Goal: Information Seeking & Learning: Learn about a topic

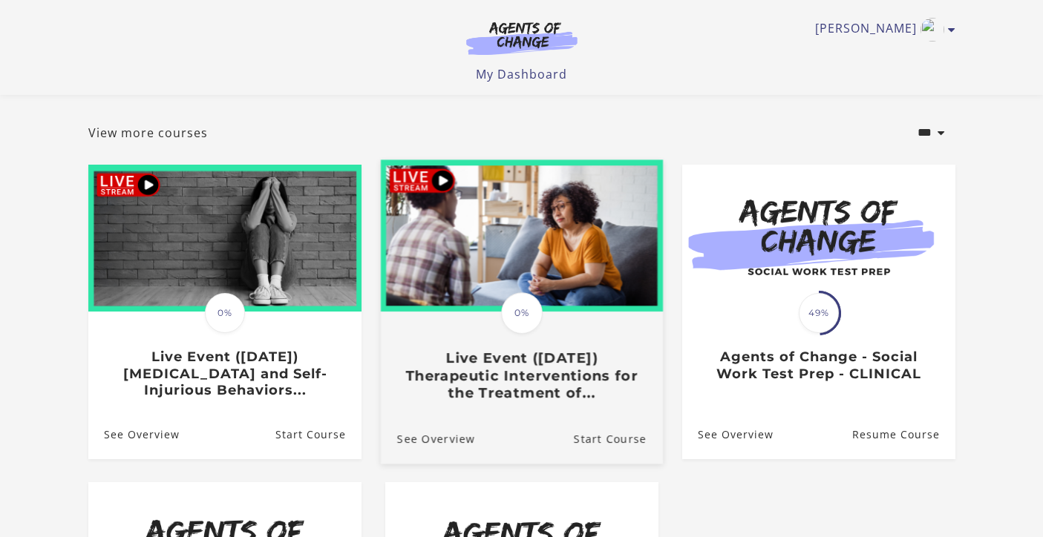
scroll to position [65, 0]
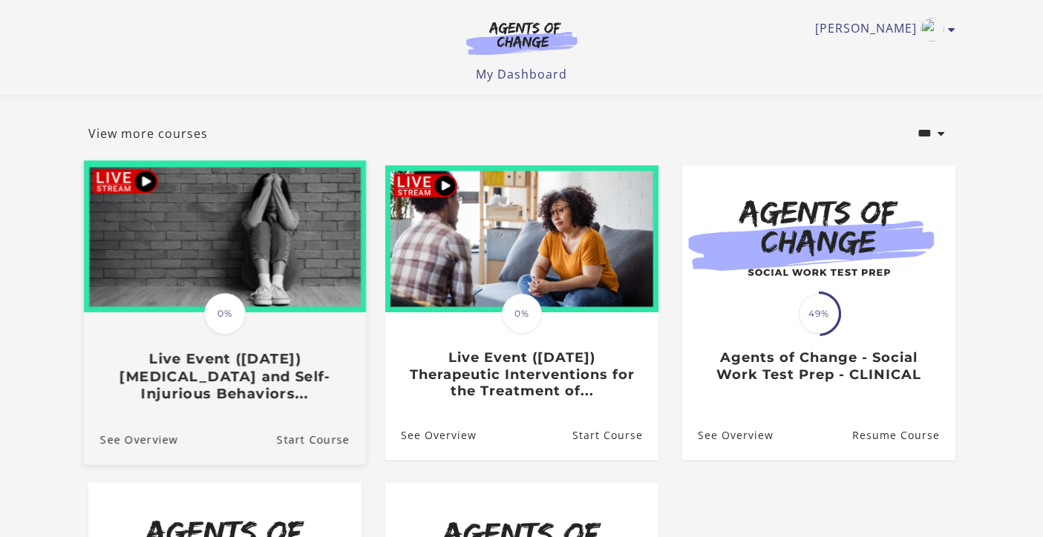
click at [223, 402] on h3 "Live Event ([DATE]) [MEDICAL_DATA] and Self-Injurious Behaviors..." at bounding box center [223, 376] width 249 height 52
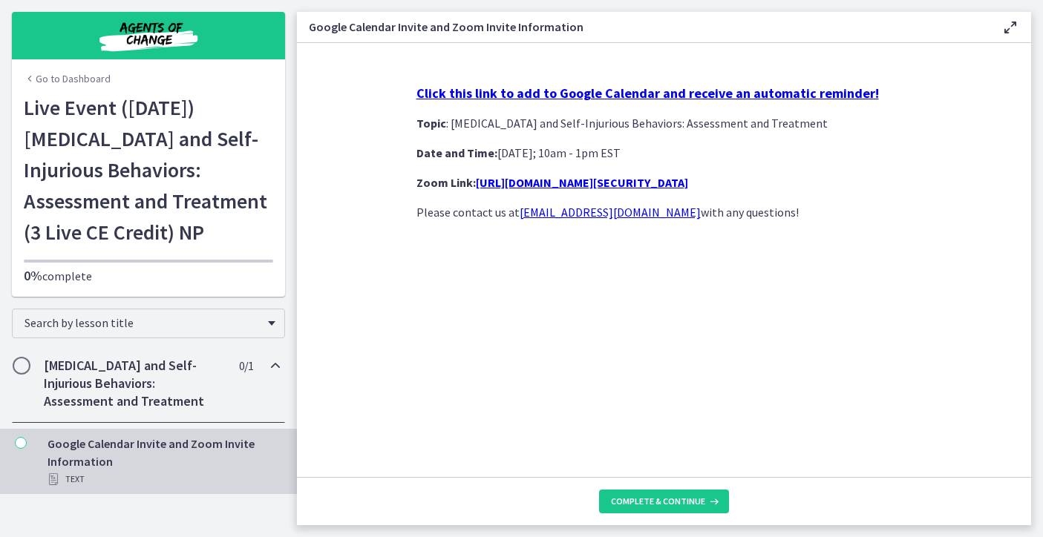
click at [83, 82] on link "Go to Dashboard" at bounding box center [67, 78] width 87 height 15
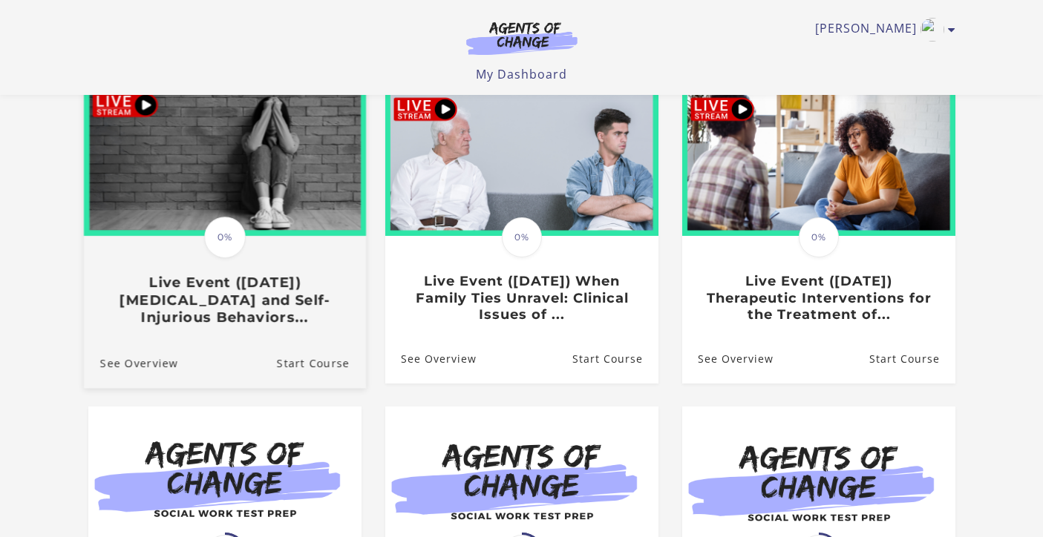
scroll to position [142, 0]
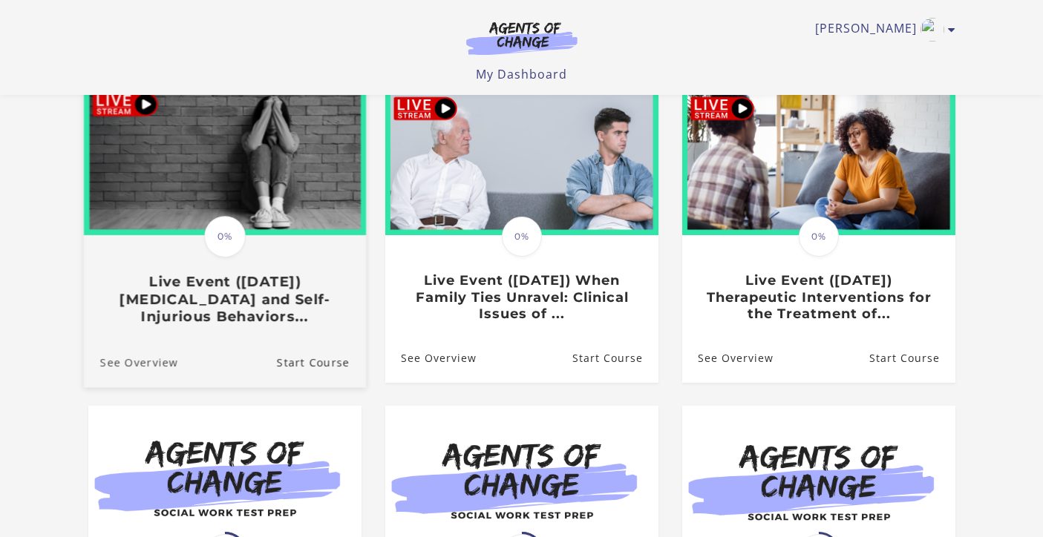
click at [137, 364] on link "See Overview" at bounding box center [130, 362] width 94 height 50
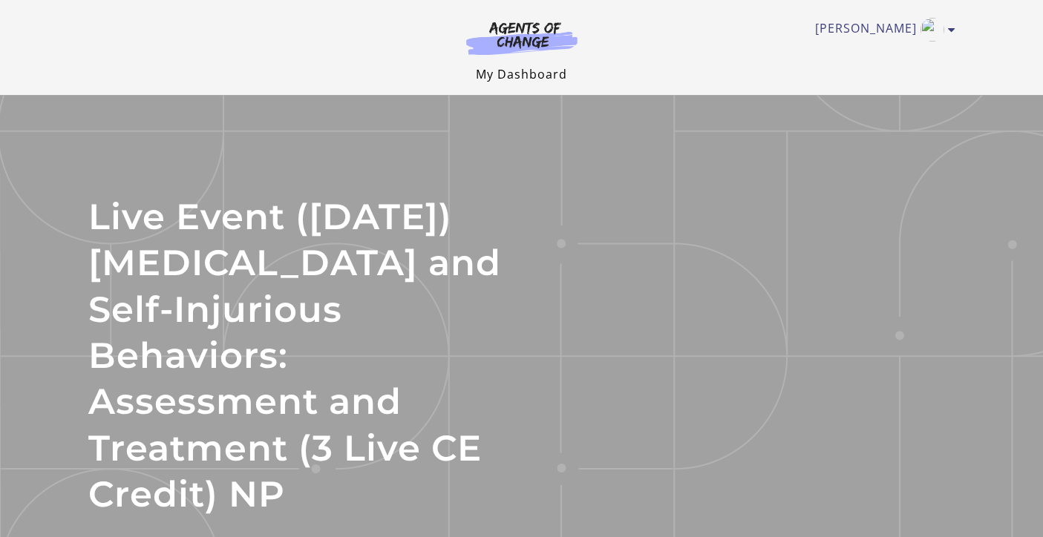
click at [528, 78] on link "My Dashboard" at bounding box center [521, 74] width 91 height 16
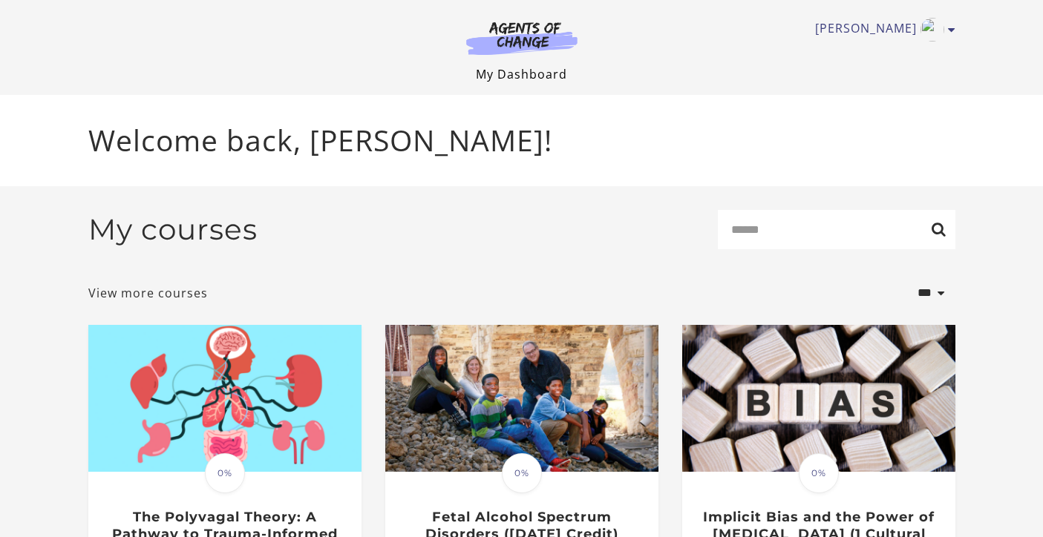
click at [538, 73] on link "My Dashboard" at bounding box center [521, 74] width 91 height 16
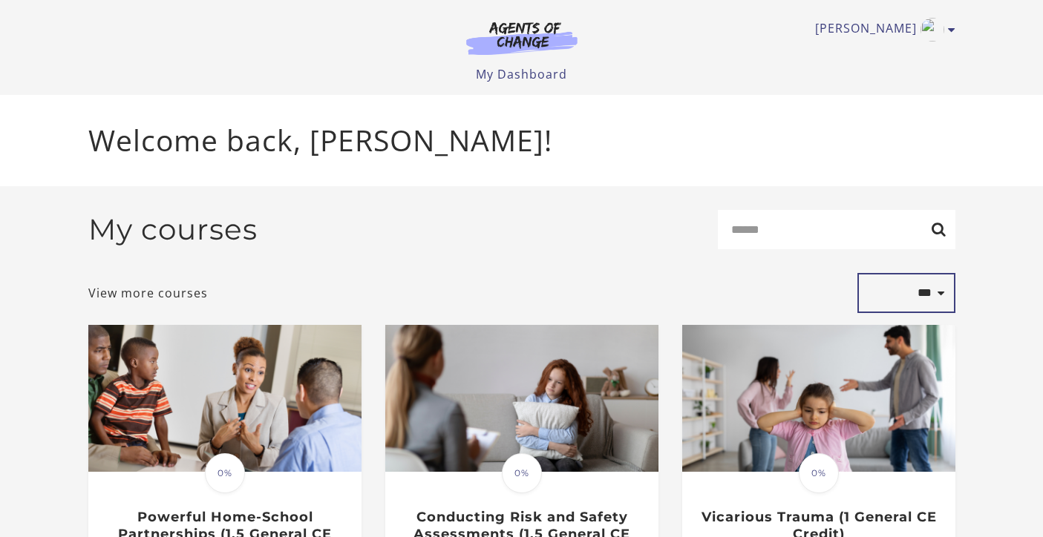
select select "**********"
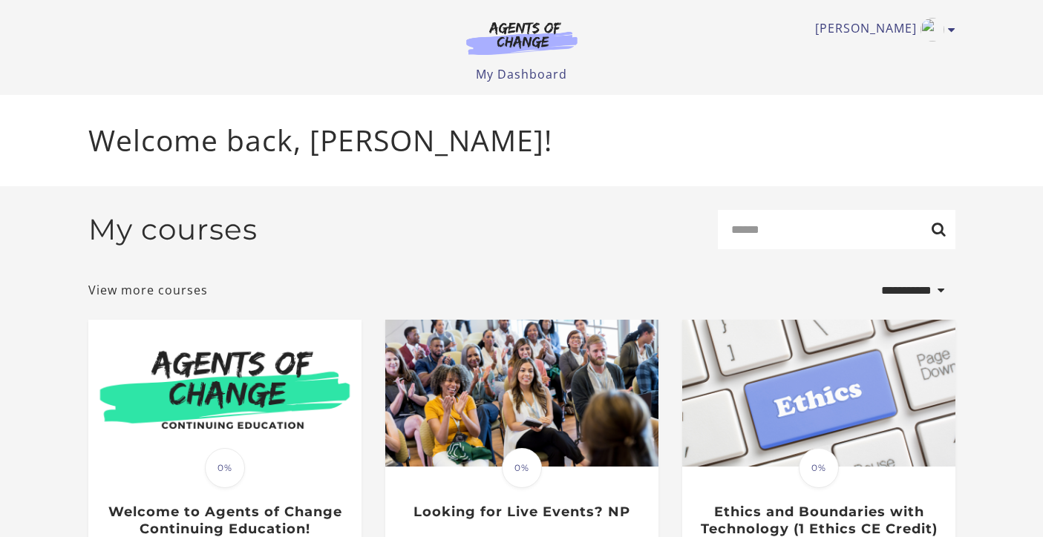
select select "**********"
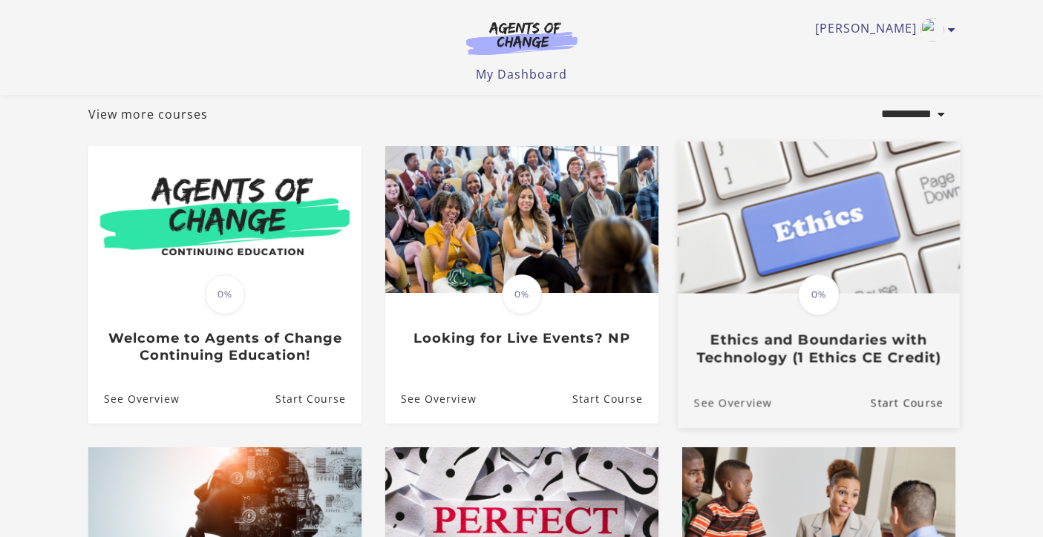
scroll to position [78, 0]
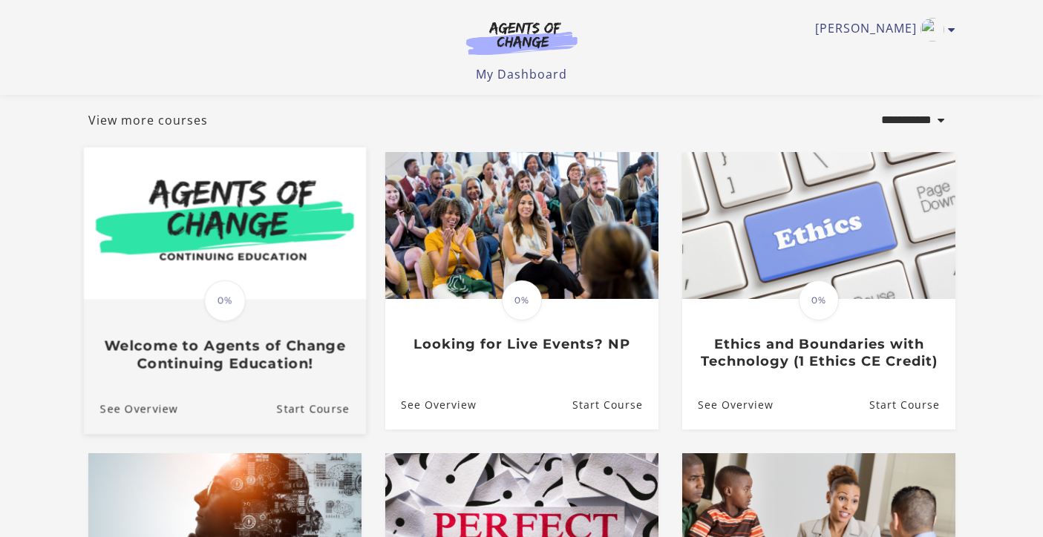
click at [215, 338] on div "Translation missing: en.liquid.partials.dashboard_course_card.progress_descript…" at bounding box center [224, 336] width 282 height 71
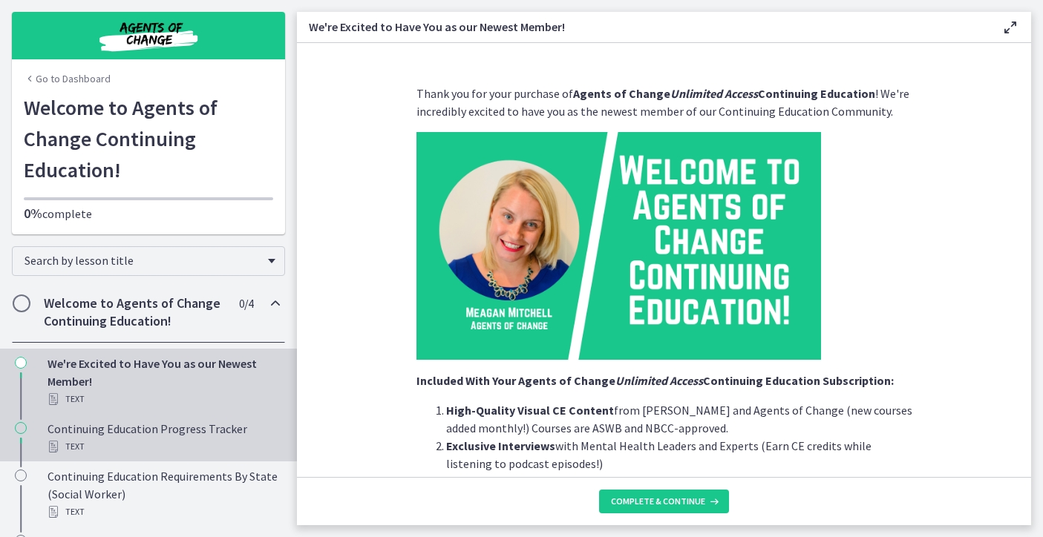
click at [128, 444] on div "Text" at bounding box center [164, 447] width 232 height 18
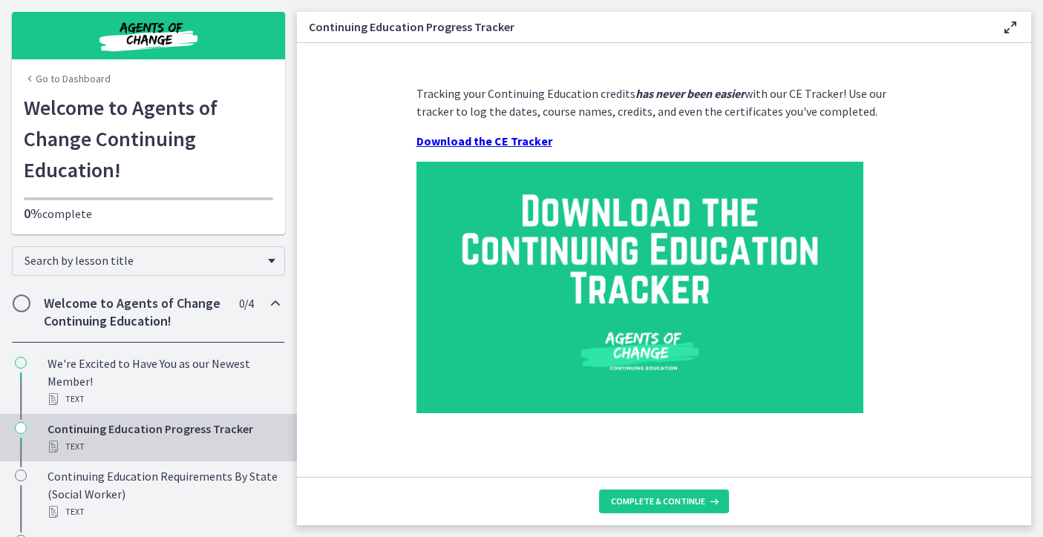
click at [496, 139] on strong "Download the CE Tracker" at bounding box center [484, 141] width 136 height 15
click at [58, 79] on link "Go to Dashboard" at bounding box center [67, 78] width 87 height 15
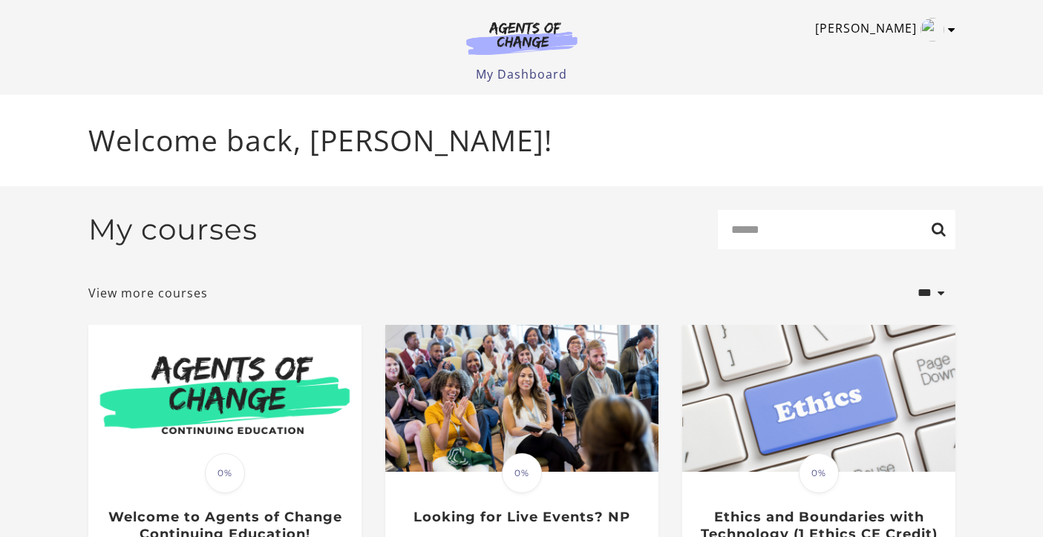
click at [887, 29] on link "[PERSON_NAME]" at bounding box center [881, 30] width 133 height 24
click at [876, 56] on link "My Account" at bounding box center [893, 54] width 131 height 25
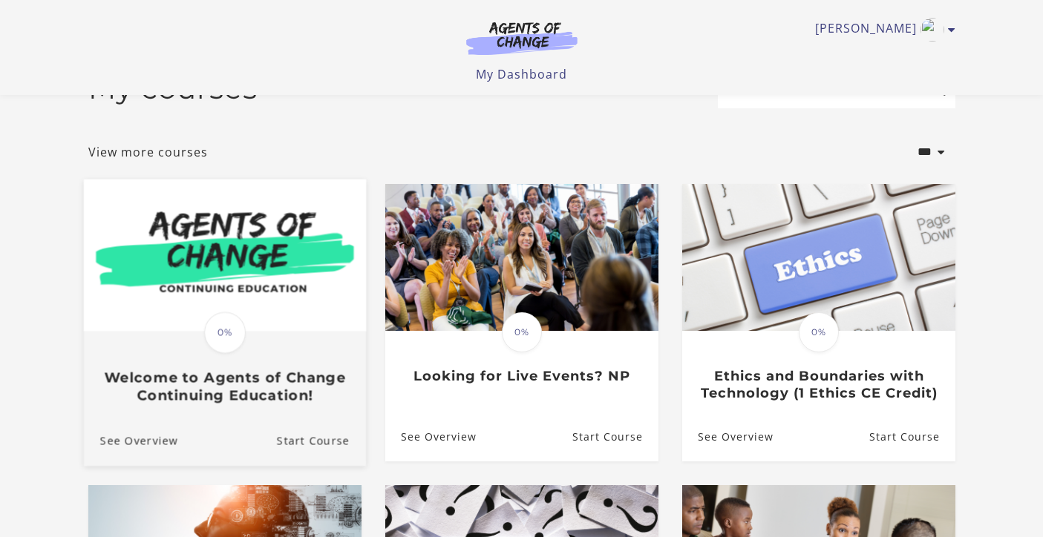
scroll to position [33, 0]
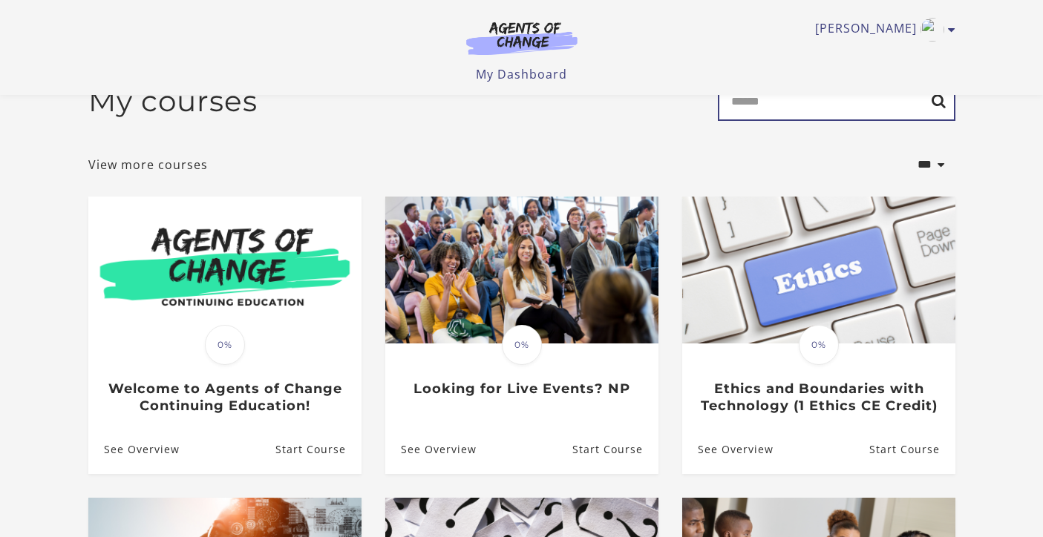
click at [740, 112] on input "Search" at bounding box center [837, 101] width 238 height 39
type input "*******"
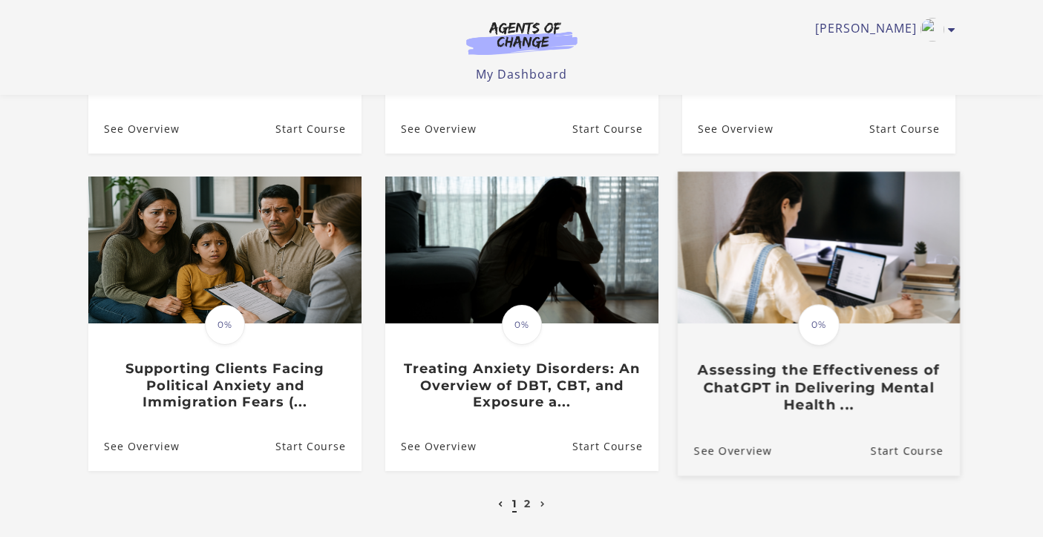
scroll to position [416, 0]
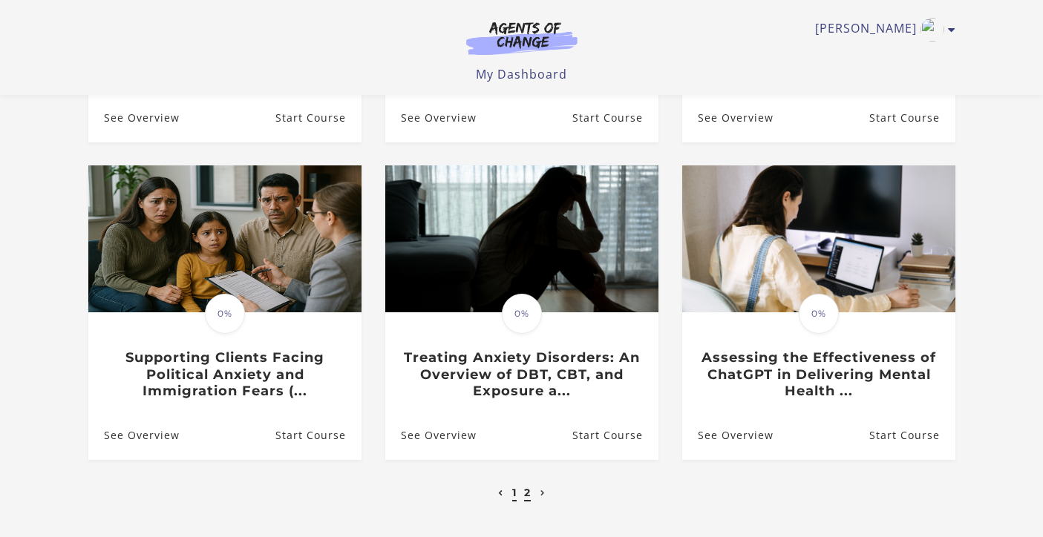
click at [528, 495] on link "2" at bounding box center [527, 492] width 7 height 13
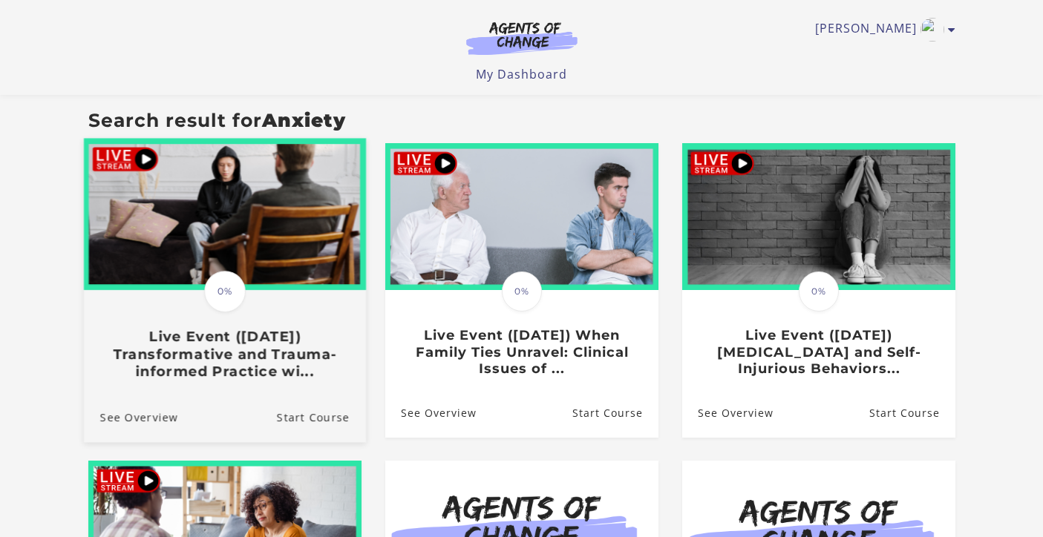
scroll to position [121, 0]
click at [150, 422] on link "See Overview" at bounding box center [130, 417] width 94 height 50
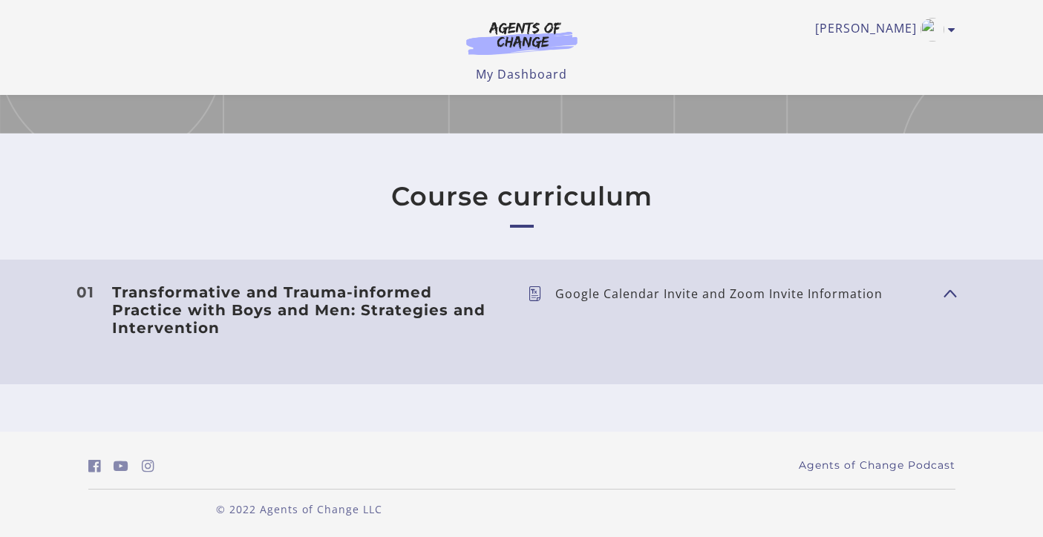
scroll to position [490, 0]
click at [532, 292] on icon at bounding box center [541, 294] width 27 height 15
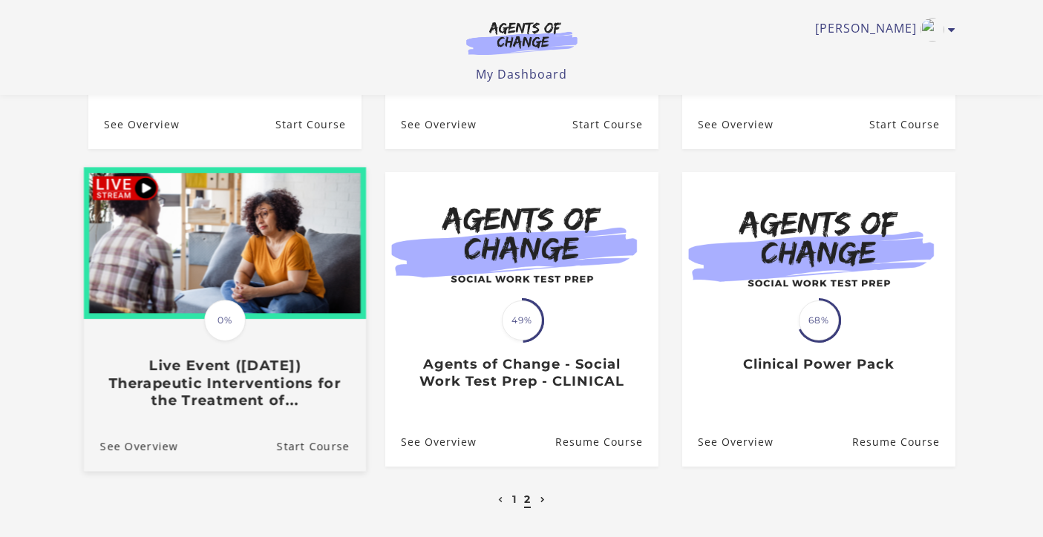
scroll to position [411, 0]
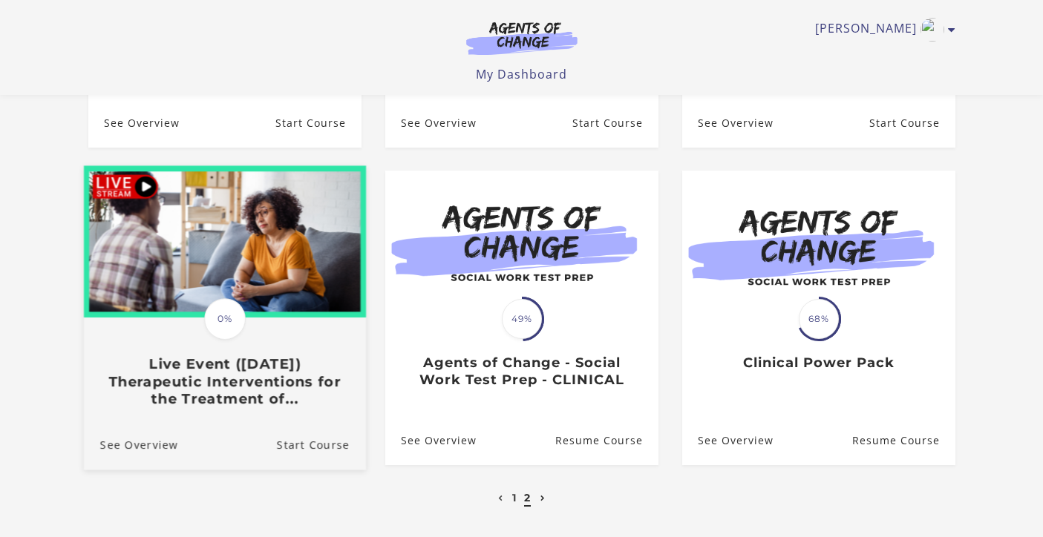
click at [230, 397] on h3 "Live Event ([DATE]) Therapeutic Interventions for the Treatment of..." at bounding box center [223, 382] width 249 height 52
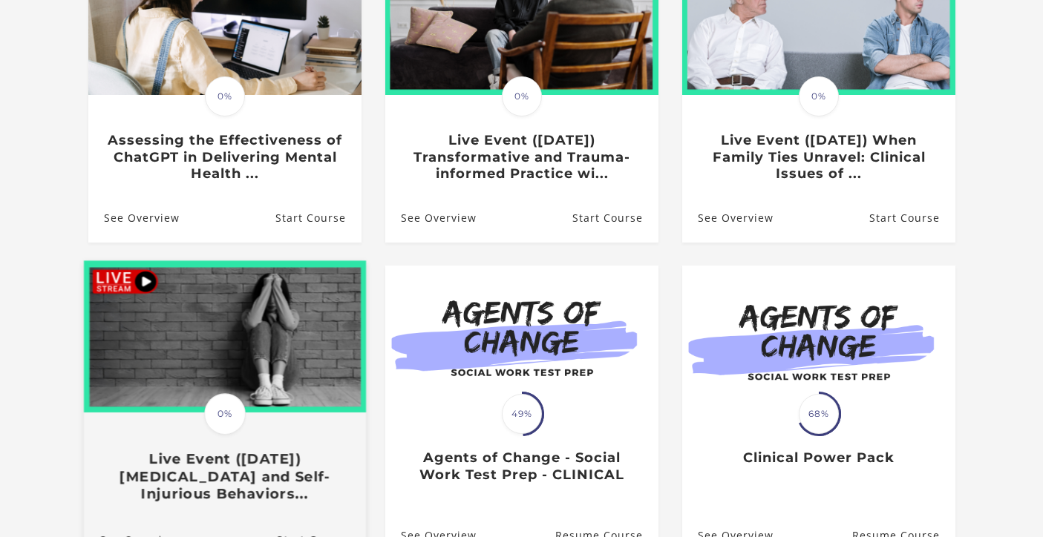
click at [206, 468] on h3 "Live Event (12/5/25) Suicidal Ideation and Self-Injurious Behaviors..." at bounding box center [223, 477] width 249 height 52
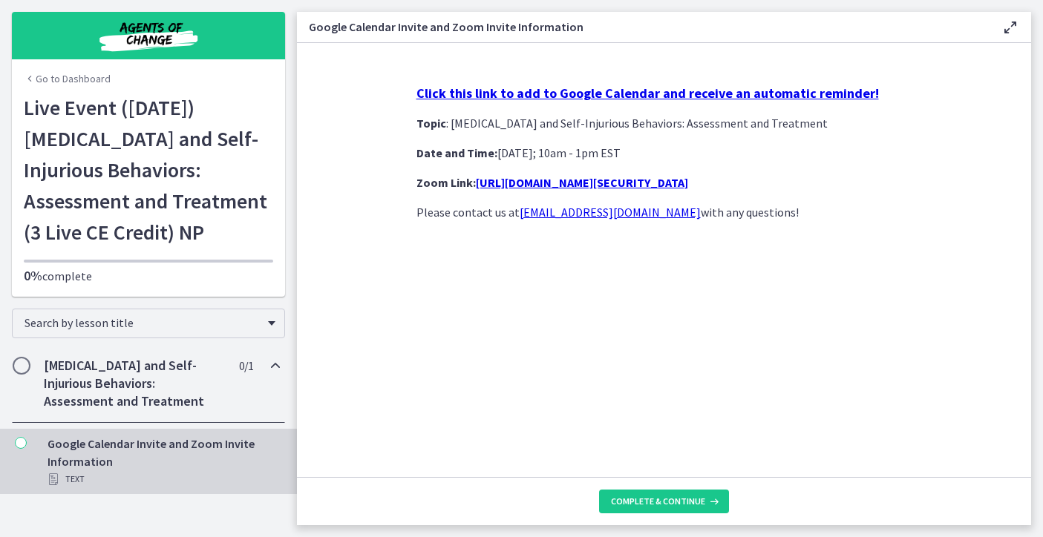
click at [96, 380] on h2 "Suicidal Ideation and Self-Injurious Behaviors: Assessment and Treatment" at bounding box center [134, 383] width 181 height 53
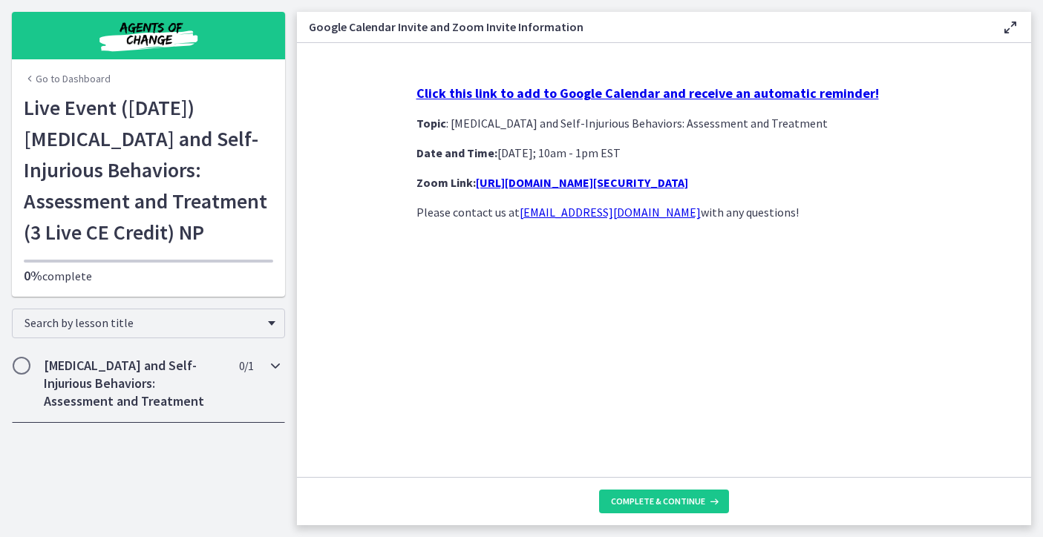
click at [97, 380] on h2 "Suicidal Ideation and Self-Injurious Behaviors: Assessment and Treatment" at bounding box center [134, 383] width 181 height 53
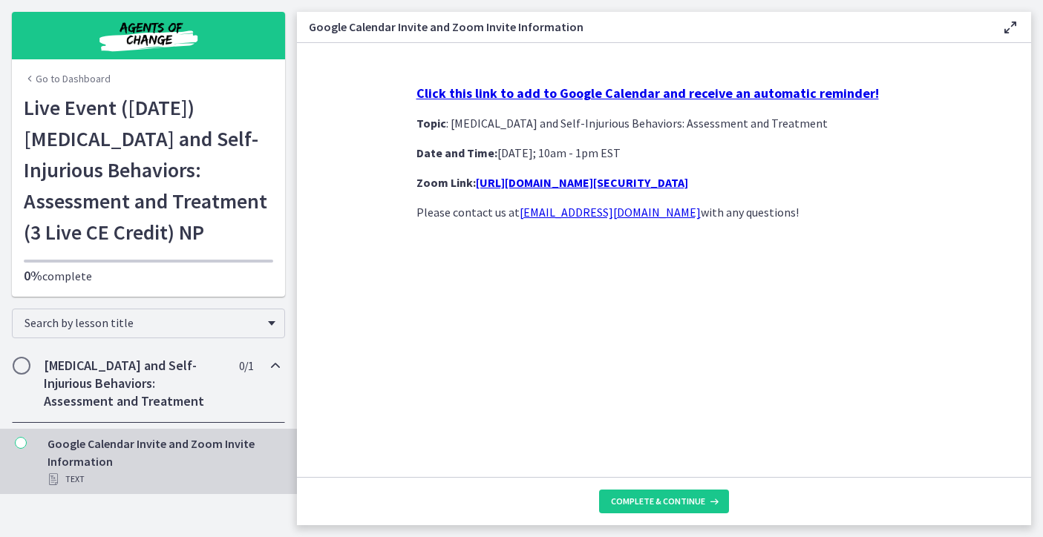
click at [91, 459] on div "Google Calendar Invite and Zoom Invite Information Text" at bounding box center [164, 461] width 232 height 53
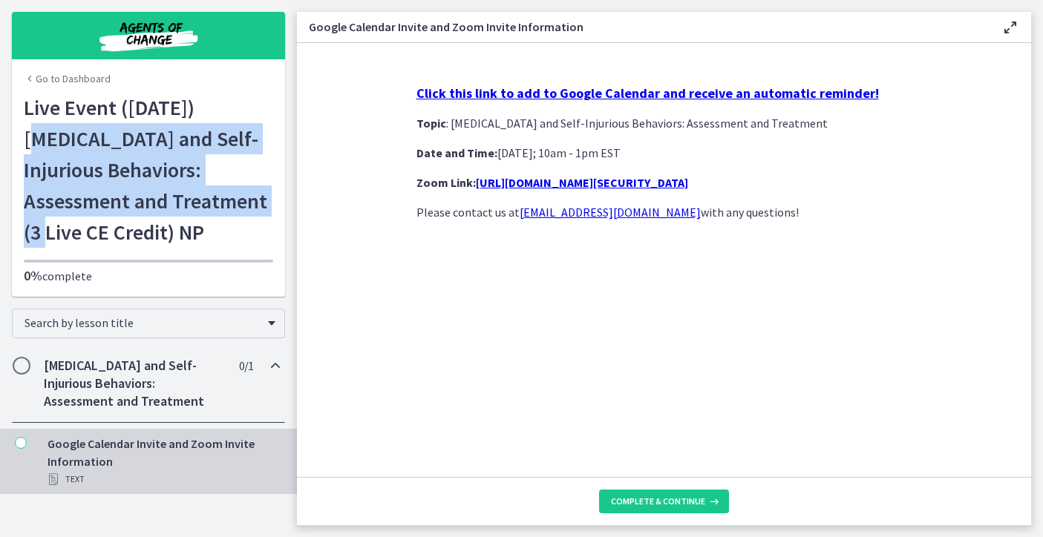
drag, startPoint x: 204, startPoint y: 108, endPoint x: 157, endPoint y: 213, distance: 114.9
click at [157, 213] on h1 "Live Event (12/5/25) Suicidal Ideation and Self-Injurious Behaviors: Assessment…" at bounding box center [148, 170] width 249 height 156
copy h1 "Suicidal Ideation and Self-Injurious Behaviors: Assessment and Treatment"
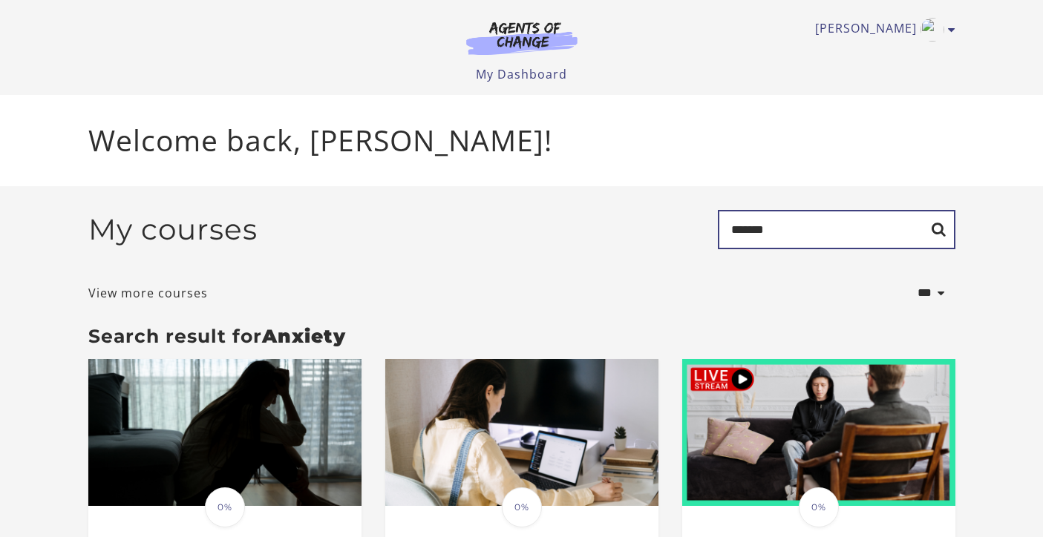
drag, startPoint x: 790, startPoint y: 236, endPoint x: 723, endPoint y: 238, distance: 67.6
click at [723, 239] on input "*******" at bounding box center [837, 229] width 238 height 39
type input "*"
type input "**********"
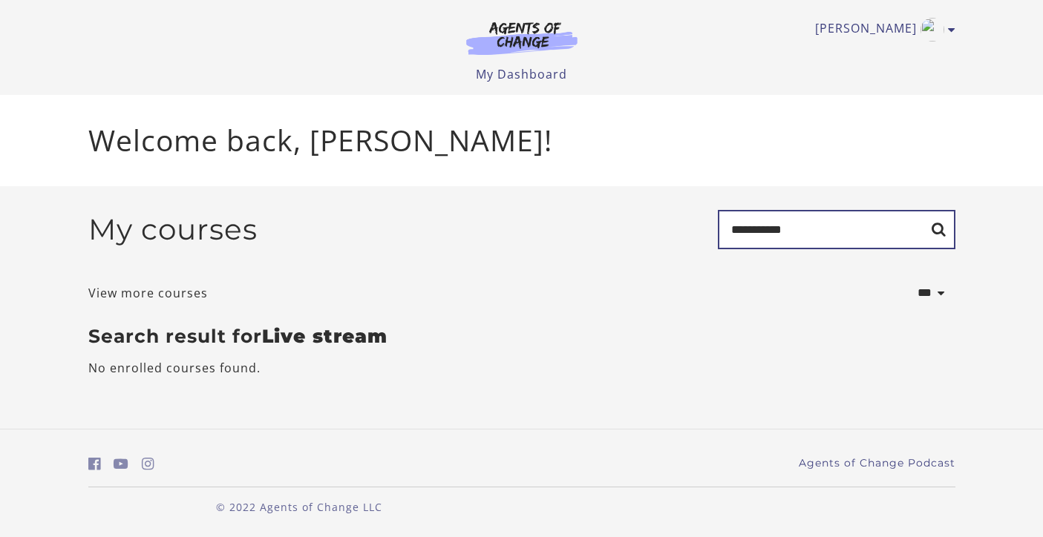
drag, startPoint x: 801, startPoint y: 230, endPoint x: 752, endPoint y: 231, distance: 49.0
click at [752, 231] on input "**********" at bounding box center [837, 229] width 238 height 39
type input "****"
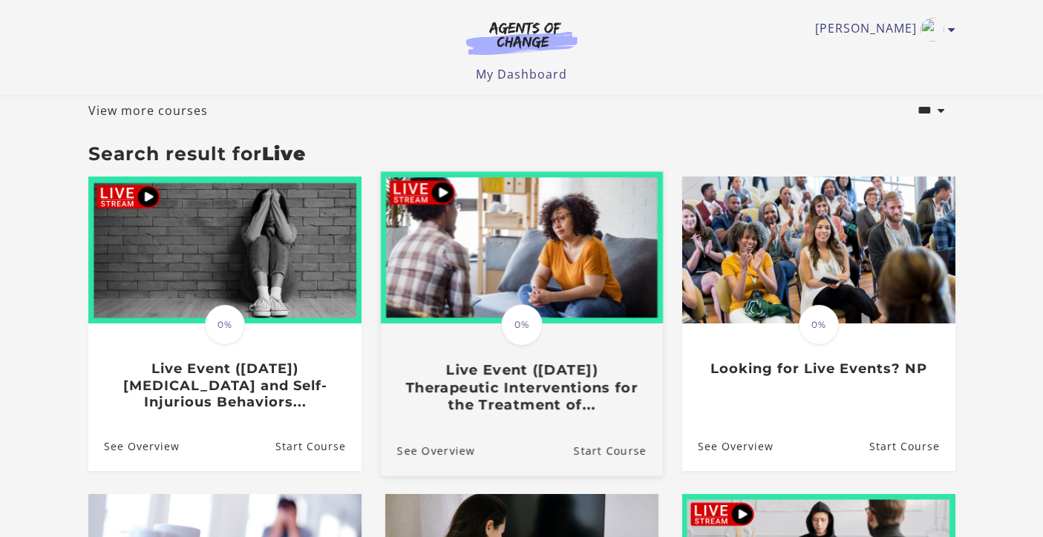
scroll to position [87, 0]
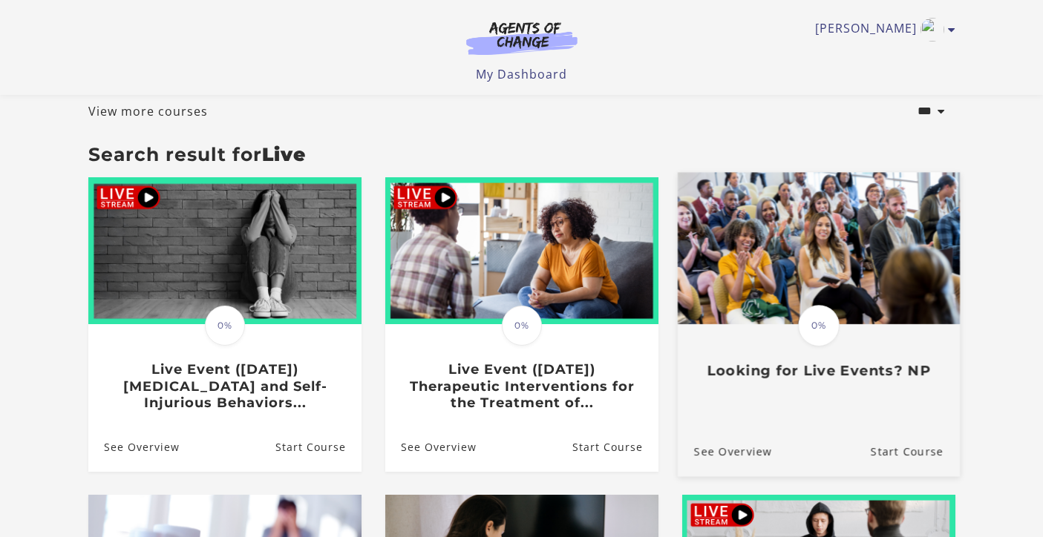
click at [770, 361] on div "Translation missing: en.liquid.partials.dashboard_course_card.progress_descript…" at bounding box center [818, 353] width 282 height 54
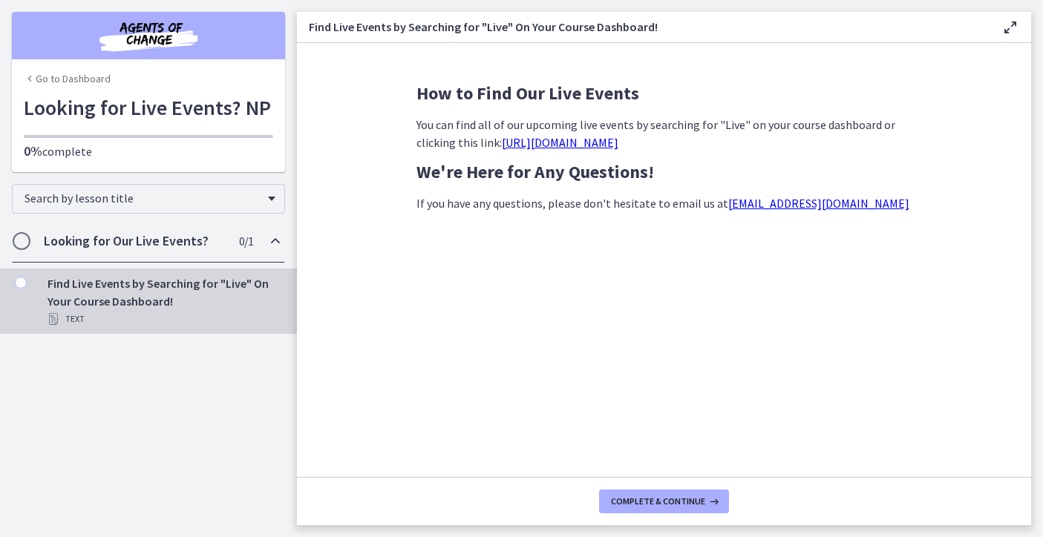
click at [618, 143] on link "https://agentsofchange.thinkific.com/enrollments?q=live+event&status=all" at bounding box center [560, 142] width 117 height 15
click at [618, 144] on link "https://agentsofchange.thinkific.com/enrollments?q=live+event&status=all" at bounding box center [560, 142] width 117 height 15
click at [82, 76] on link "Go to Dashboard" at bounding box center [67, 78] width 87 height 15
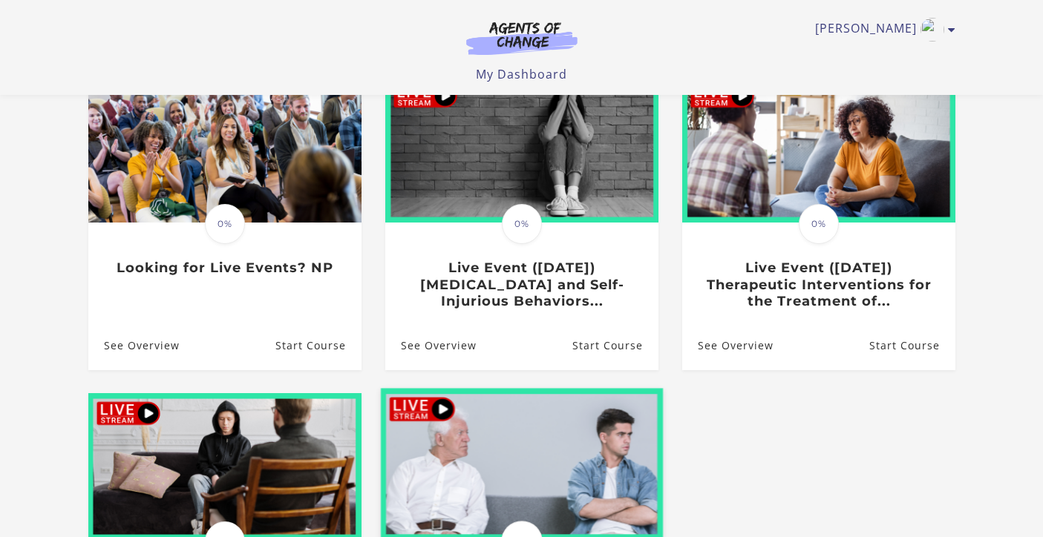
scroll to position [193, 0]
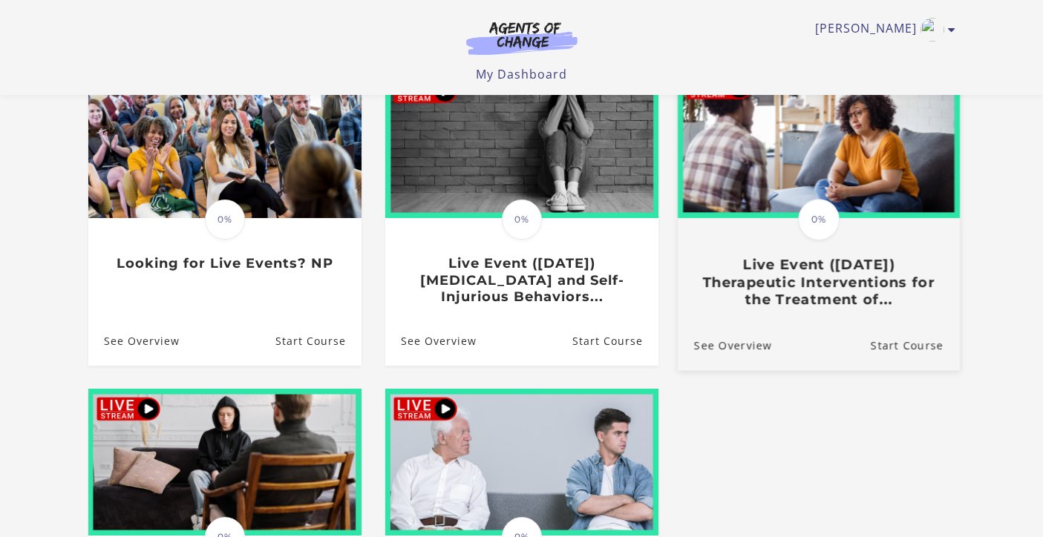
click at [769, 296] on h3 "Live Event ([DATE]) Therapeutic Interventions for the Treatment of..." at bounding box center [817, 282] width 249 height 52
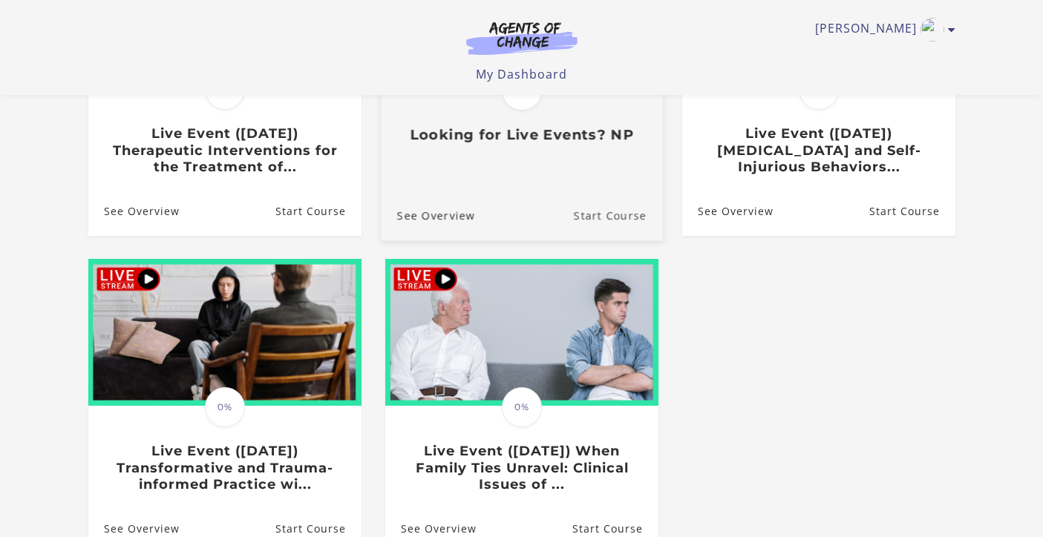
scroll to position [325, 0]
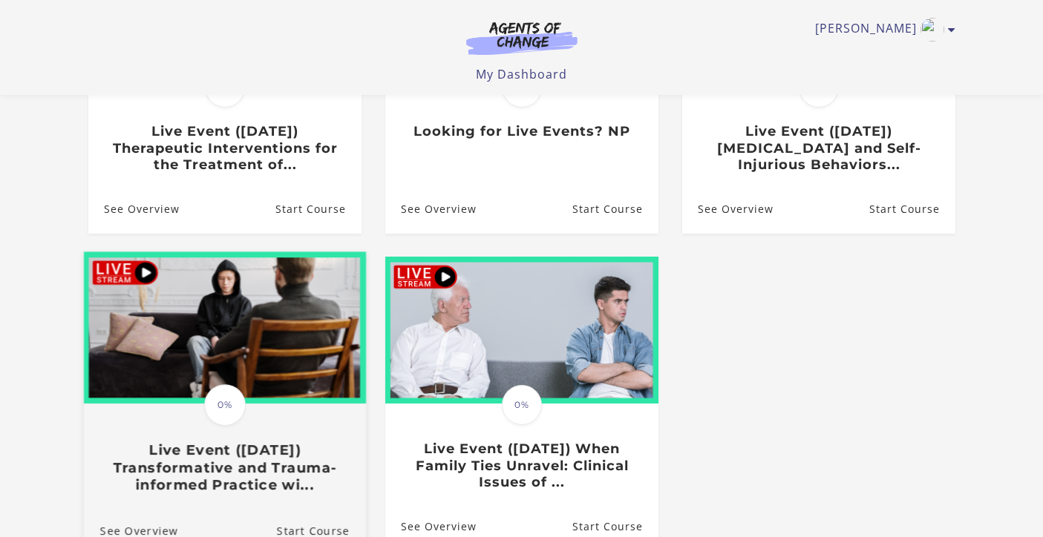
click at [231, 466] on h3 "Live Event (10/4/25) Transformative and Trauma-informed Practice wi..." at bounding box center [223, 468] width 249 height 52
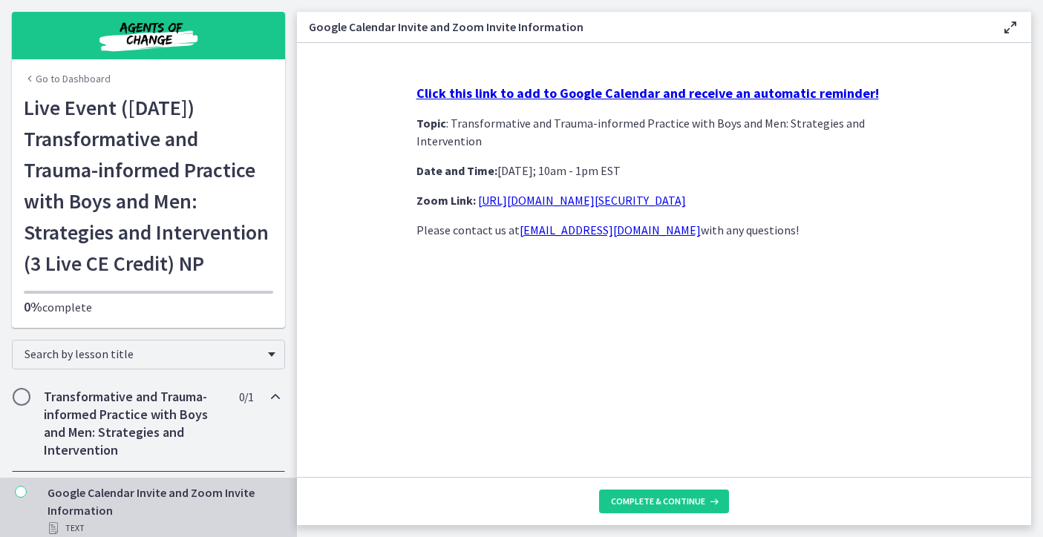
click at [777, 96] on strong "Click this link to add to Google Calendar and receive an automatic reminder!" at bounding box center [647, 93] width 462 height 17
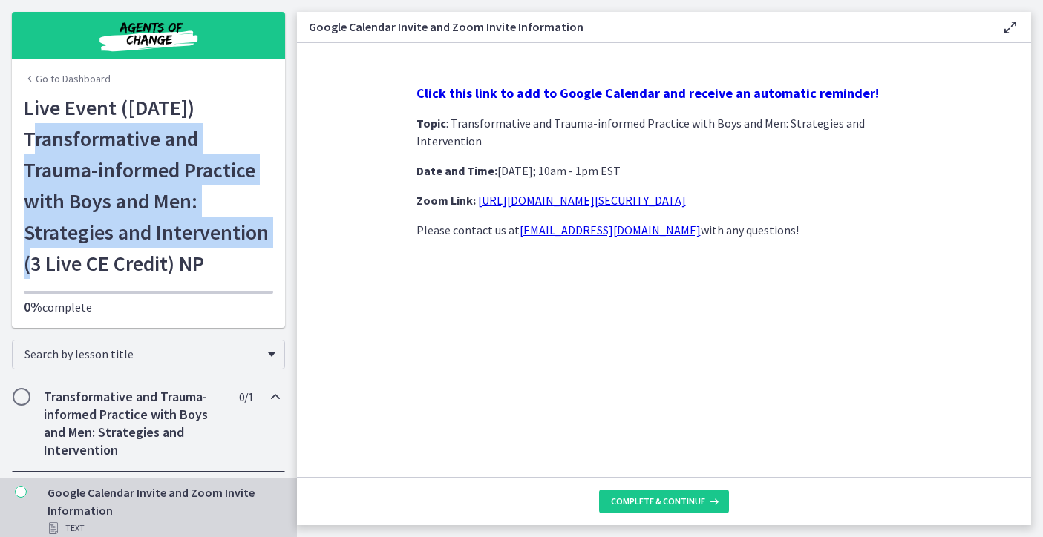
drag, startPoint x: 207, startPoint y: 107, endPoint x: 140, endPoint y: 234, distance: 143.4
click at [140, 234] on h1 "Live Event ([DATE]) Transformative and Trauma-informed Practice with Boys and M…" at bounding box center [148, 185] width 249 height 187
copy h1 "Transformative and Trauma-informed Practice with Boys and Men: Strategies and I…"
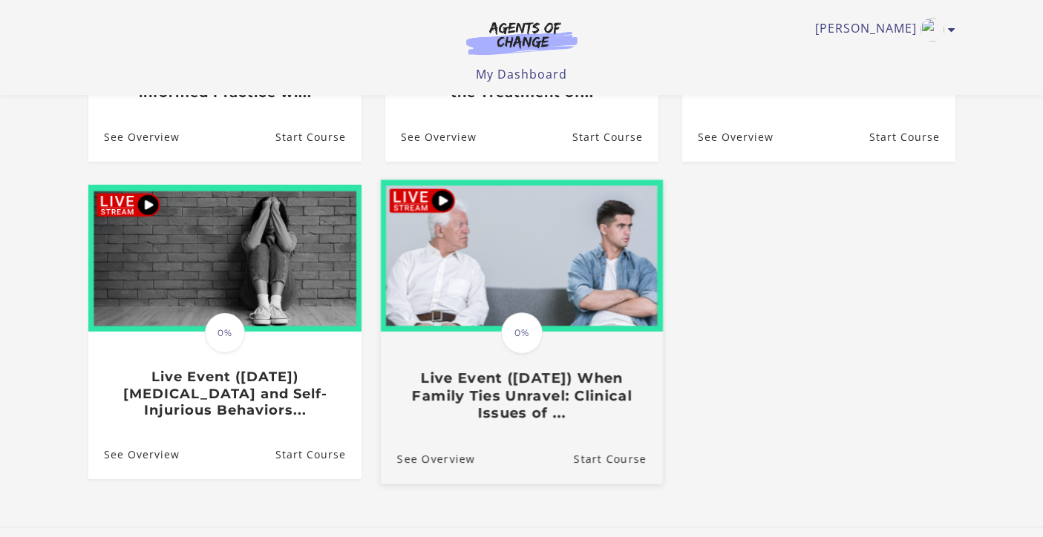
scroll to position [409, 0]
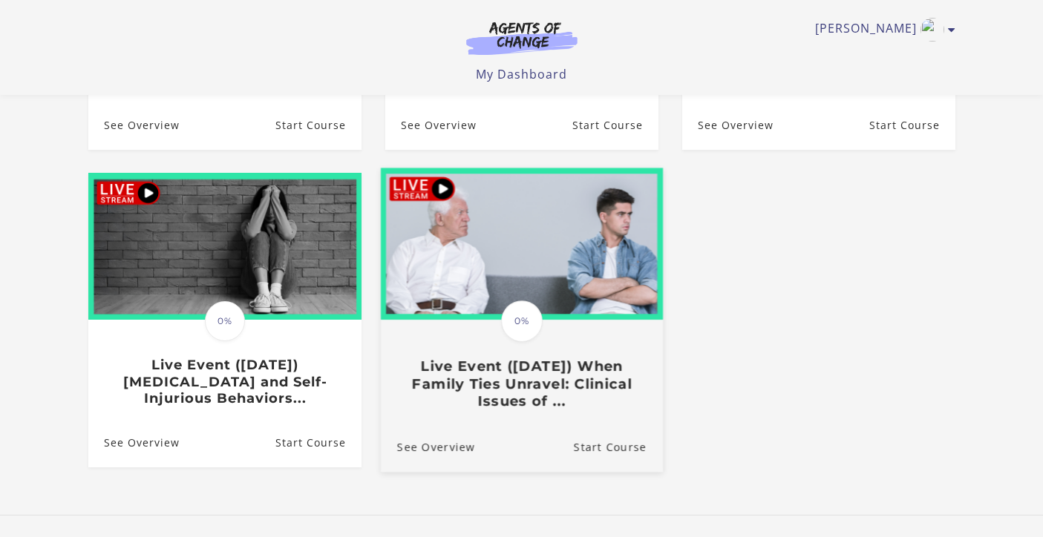
click at [507, 397] on h3 "Live Event ([DATE]) When Family Ties Unravel: Clinical Issues of ..." at bounding box center [520, 385] width 249 height 52
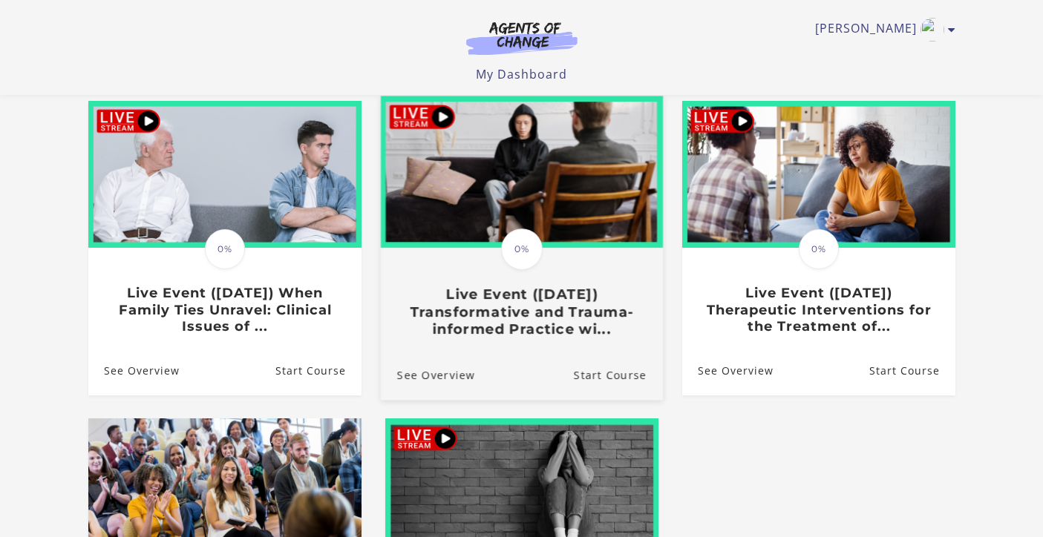
scroll to position [159, 0]
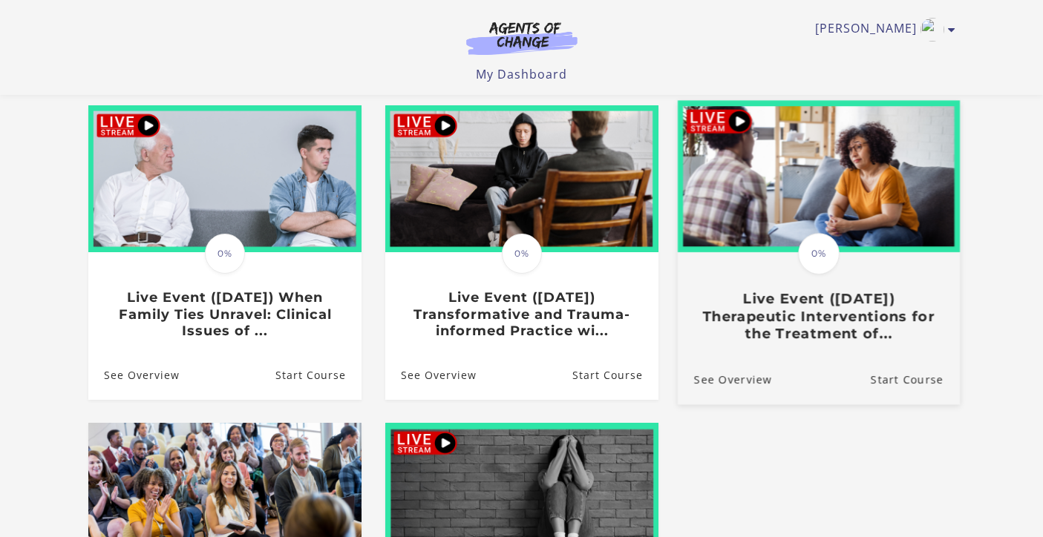
click at [805, 324] on h3 "Live Event (1/23/26) Therapeutic Interventions for the Treatment of..." at bounding box center [817, 316] width 249 height 52
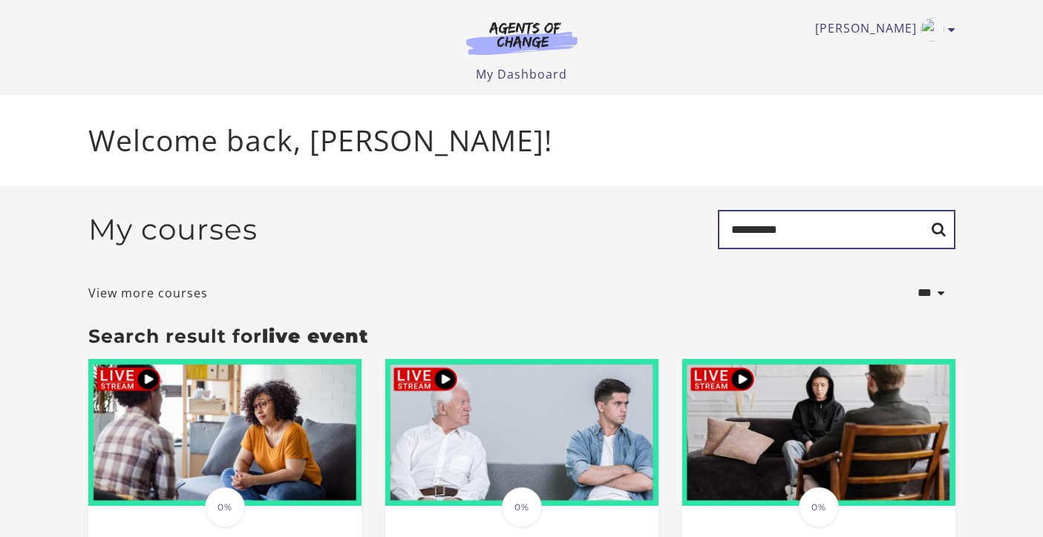
drag, startPoint x: 799, startPoint y: 230, endPoint x: 710, endPoint y: 228, distance: 89.1
click at [710, 228] on div "**********" at bounding box center [521, 235] width 867 height 51
type input "****"
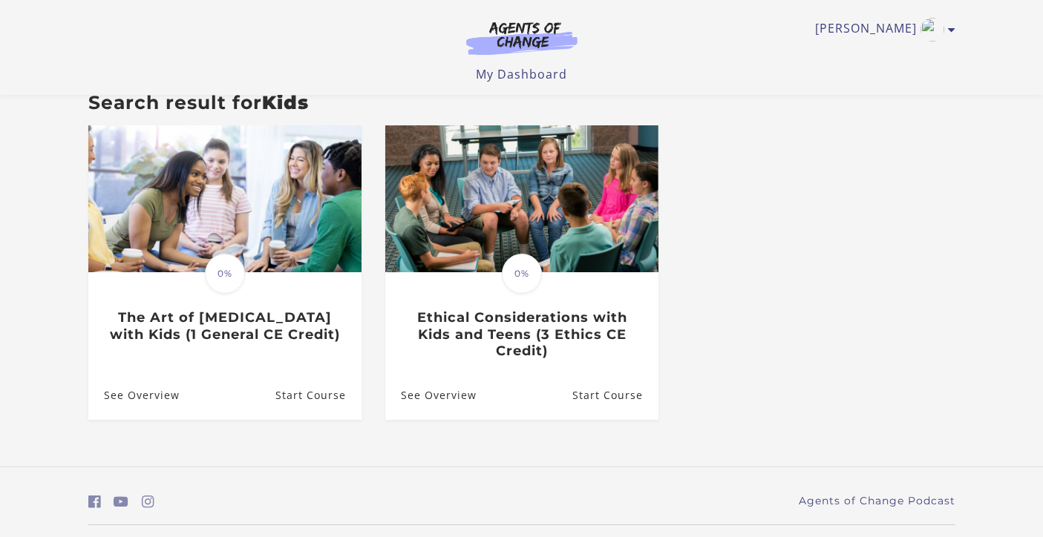
scroll to position [154, 0]
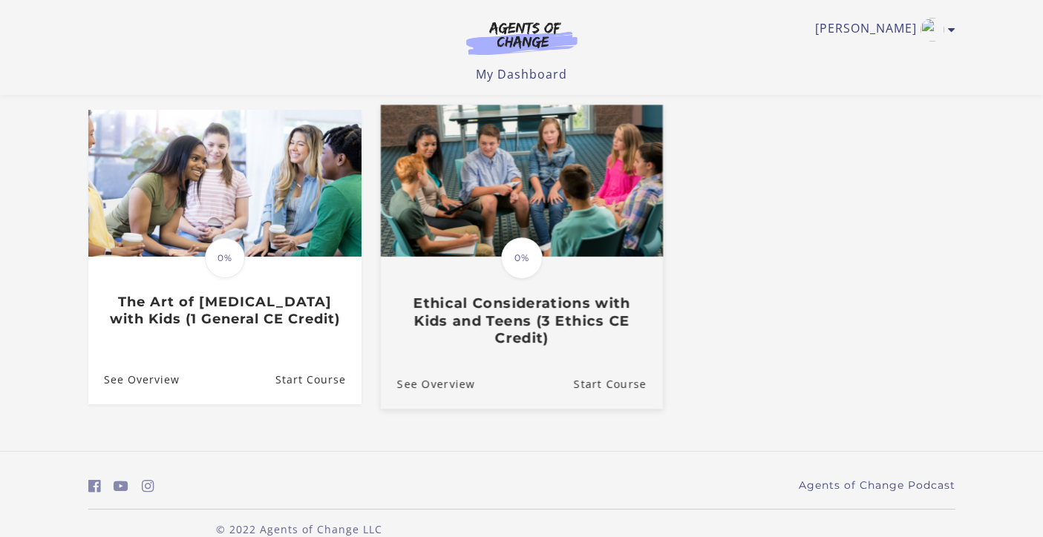
click at [482, 335] on h3 "Ethical Considerations with Kids and Teens (3 Ethics CE Credit)" at bounding box center [520, 321] width 249 height 52
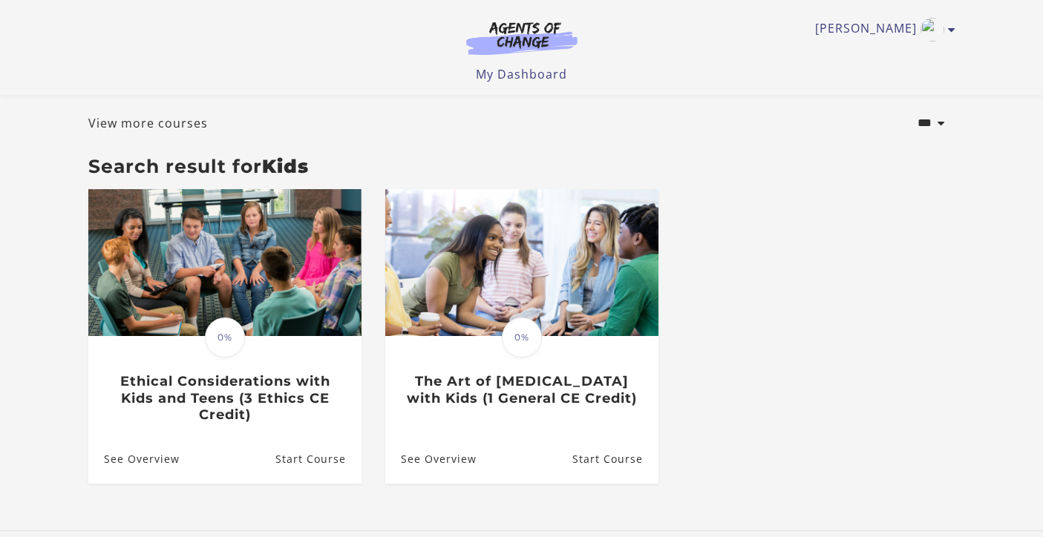
scroll to position [98, 0]
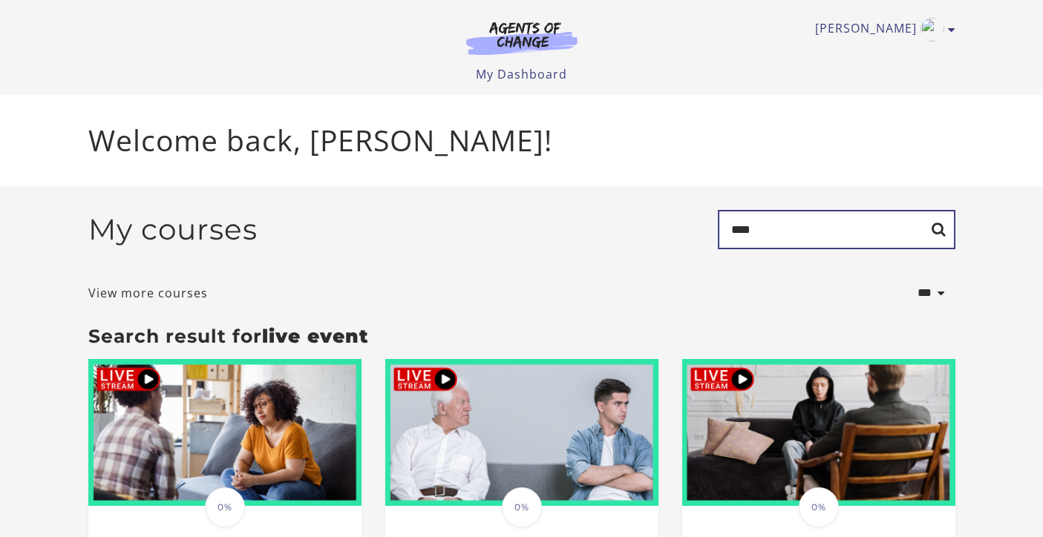
drag, startPoint x: 767, startPoint y: 237, endPoint x: 726, endPoint y: 236, distance: 40.8
click at [726, 236] on input "****" at bounding box center [837, 229] width 238 height 39
type input "**********"
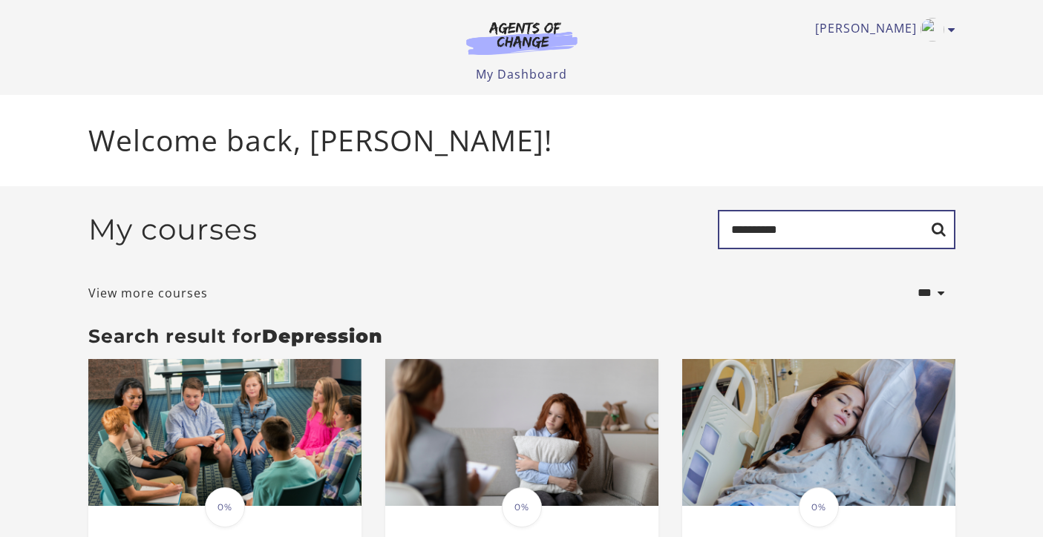
drag, startPoint x: 799, startPoint y: 228, endPoint x: 702, endPoint y: 233, distance: 96.6
click at [701, 233] on div "**********" at bounding box center [521, 235] width 867 height 51
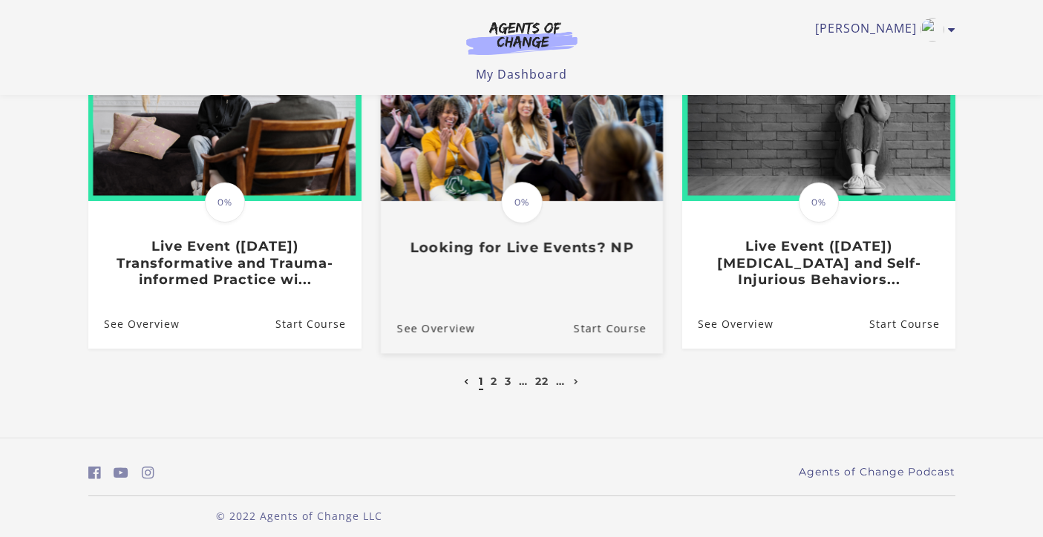
scroll to position [496, 0]
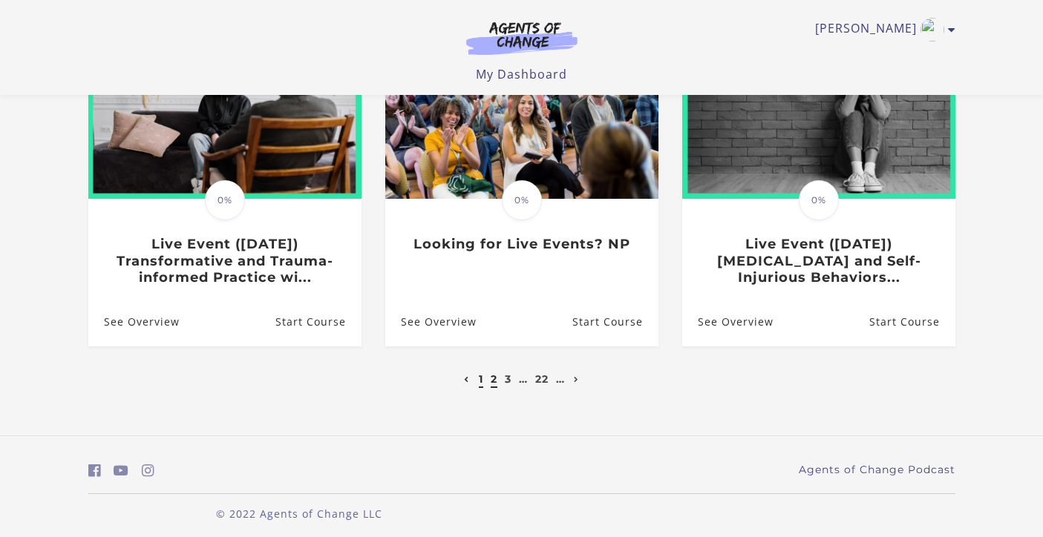
click at [491, 381] on link "2" at bounding box center [494, 379] width 7 height 13
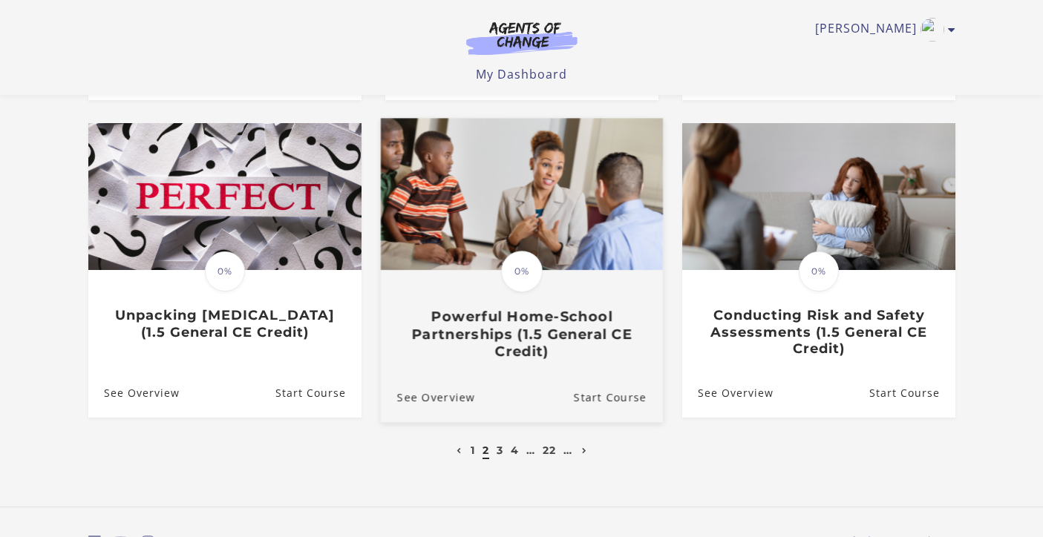
scroll to position [427, 0]
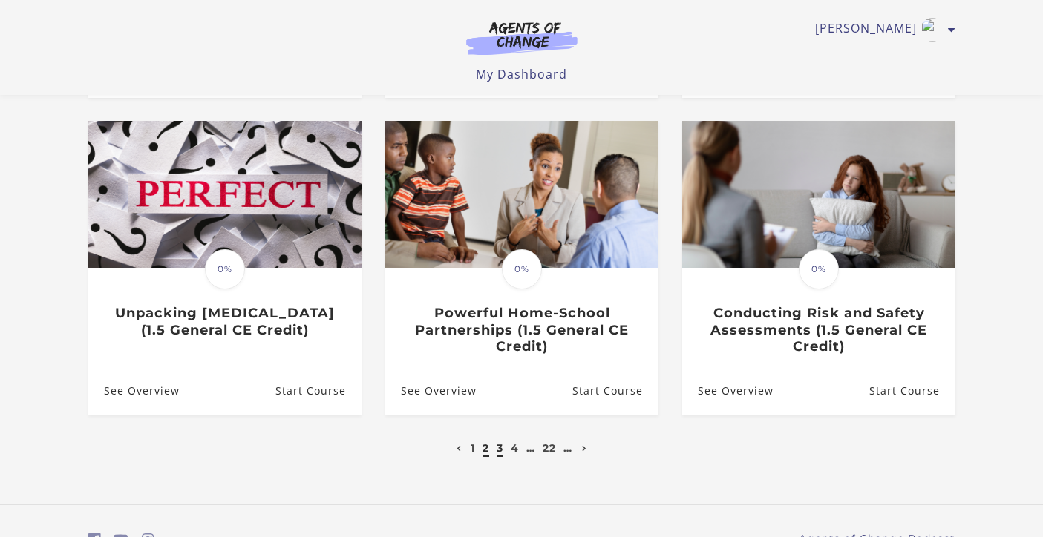
click at [498, 450] on link "3" at bounding box center [500, 448] width 7 height 13
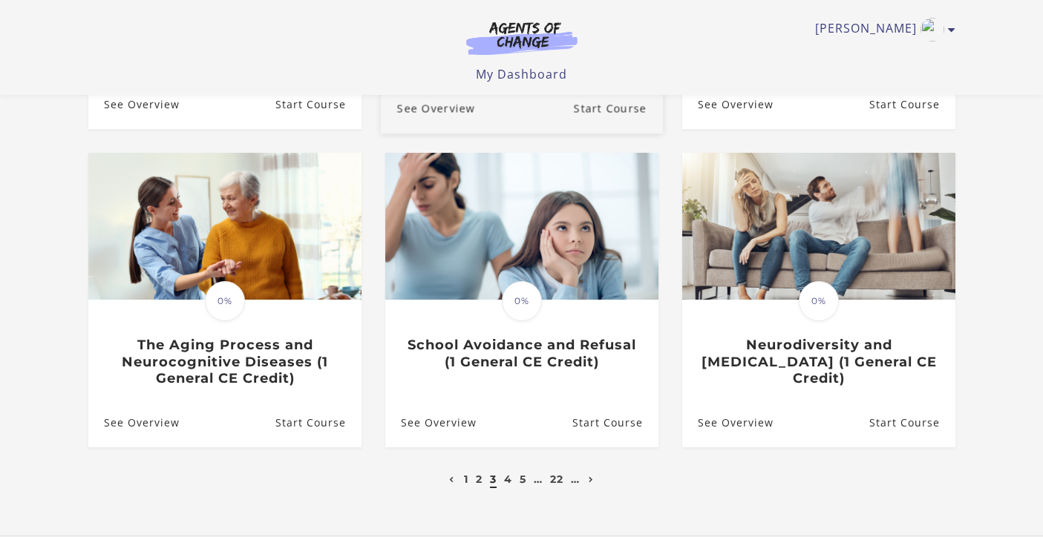
scroll to position [381, 0]
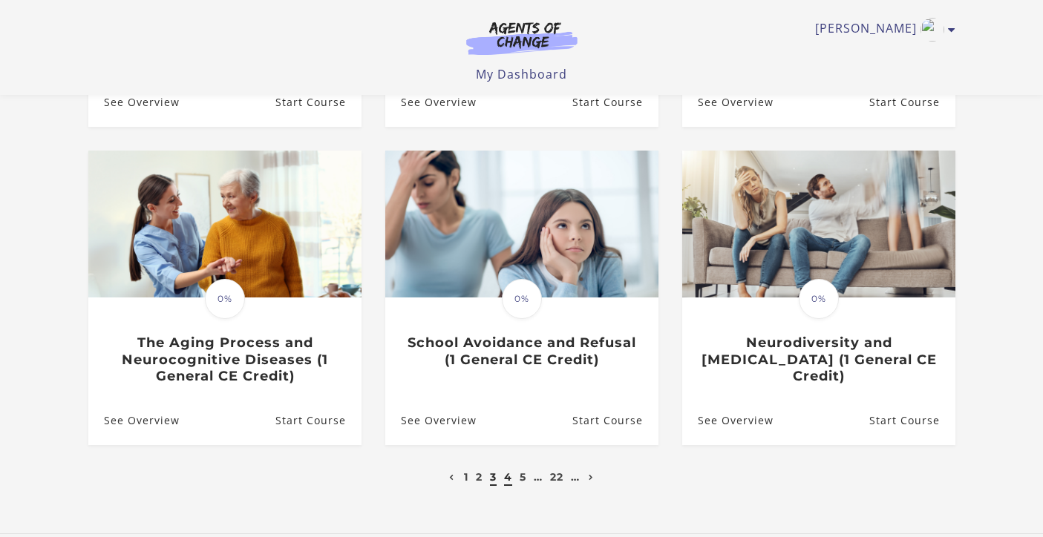
click at [506, 482] on link "4" at bounding box center [508, 477] width 8 height 13
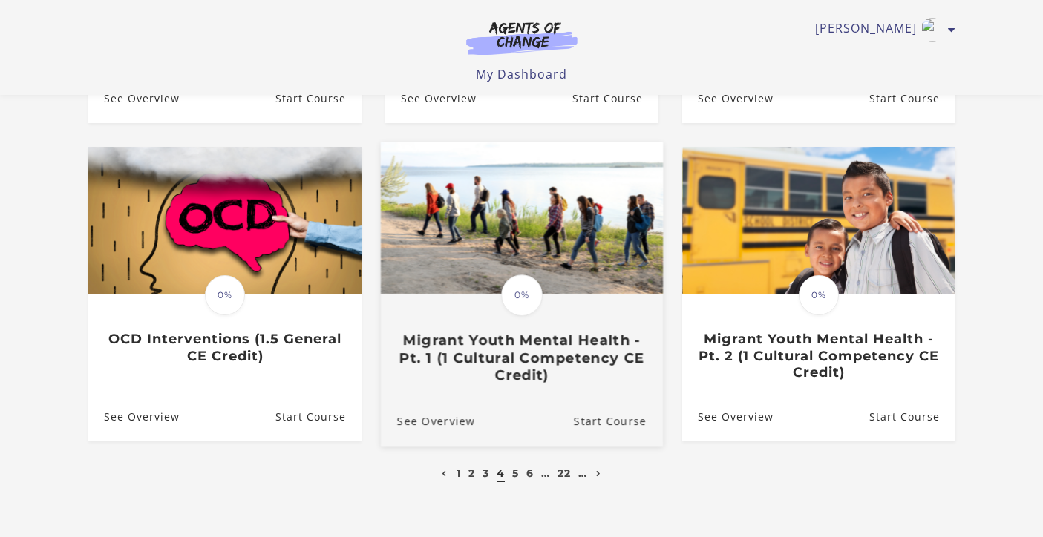
scroll to position [387, 0]
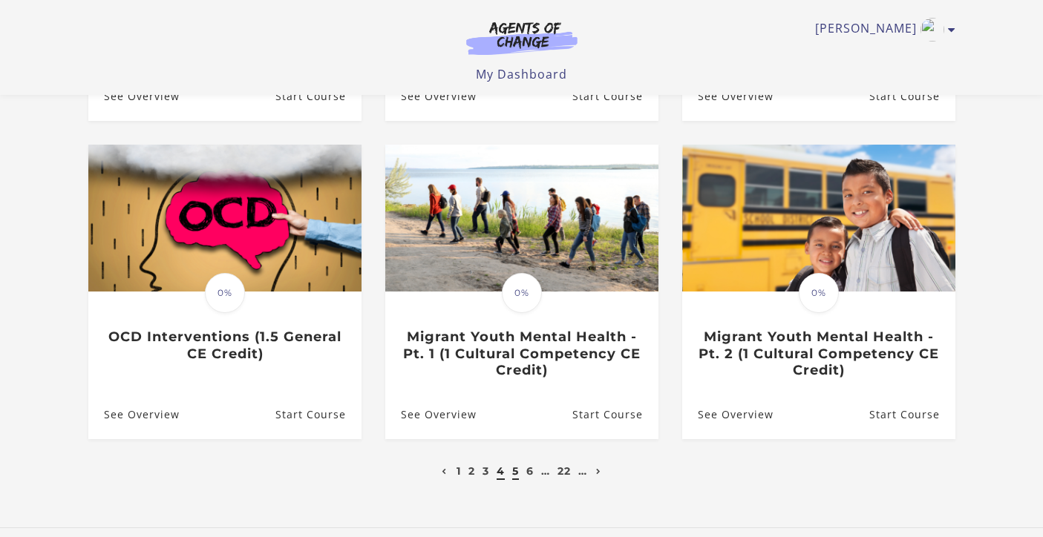
click at [516, 474] on link "5" at bounding box center [515, 471] width 7 height 13
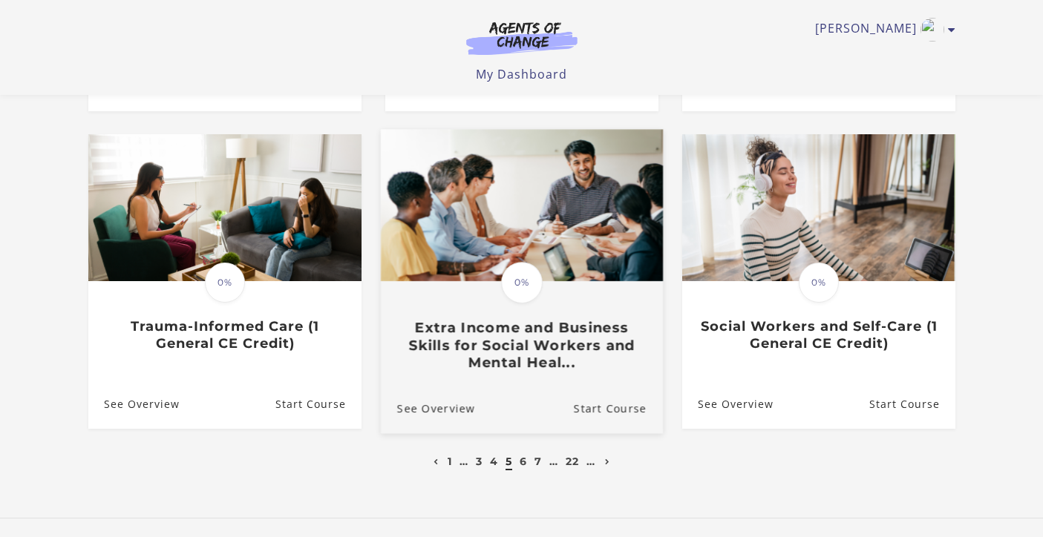
scroll to position [415, 0]
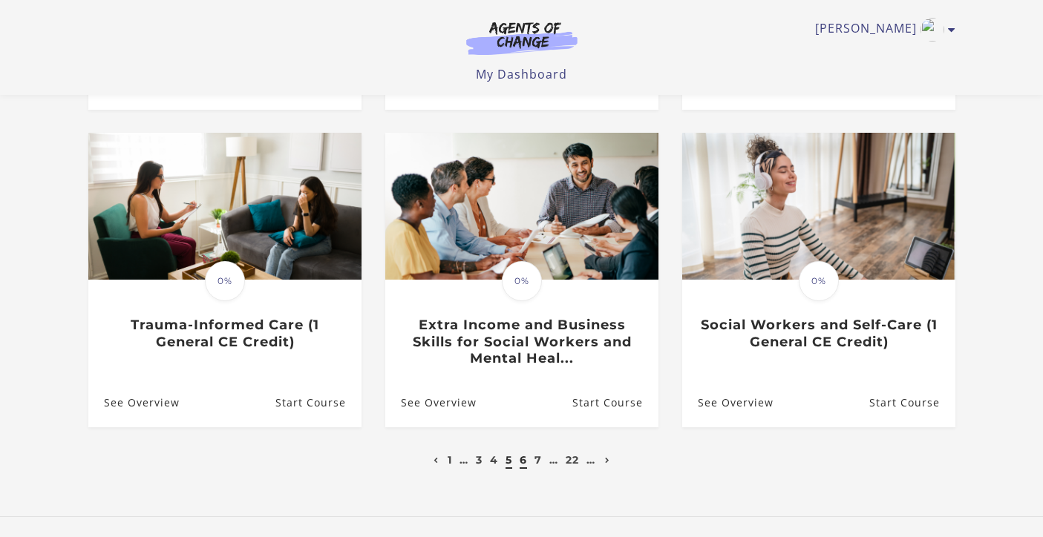
click at [526, 459] on link "6" at bounding box center [523, 460] width 7 height 13
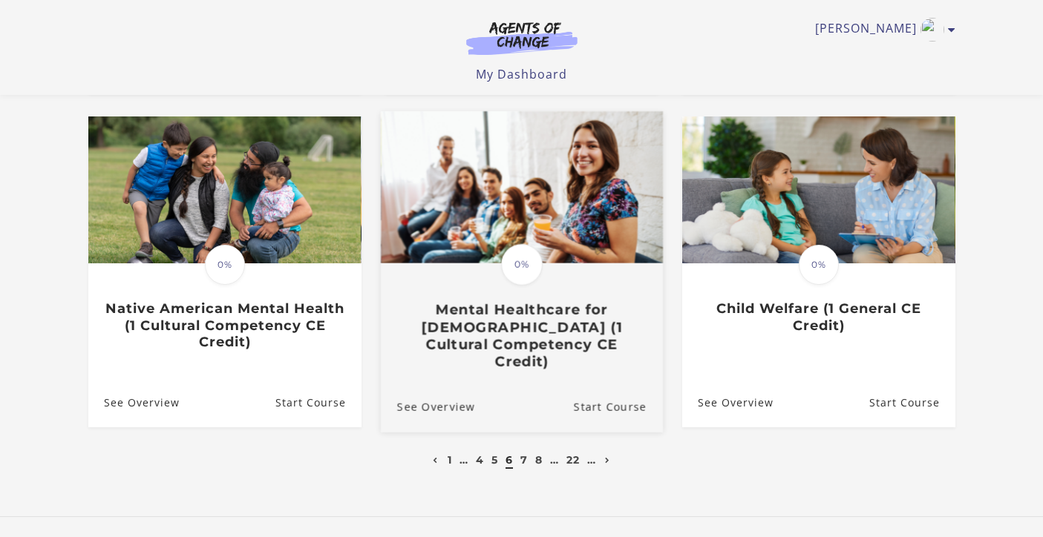
scroll to position [433, 0]
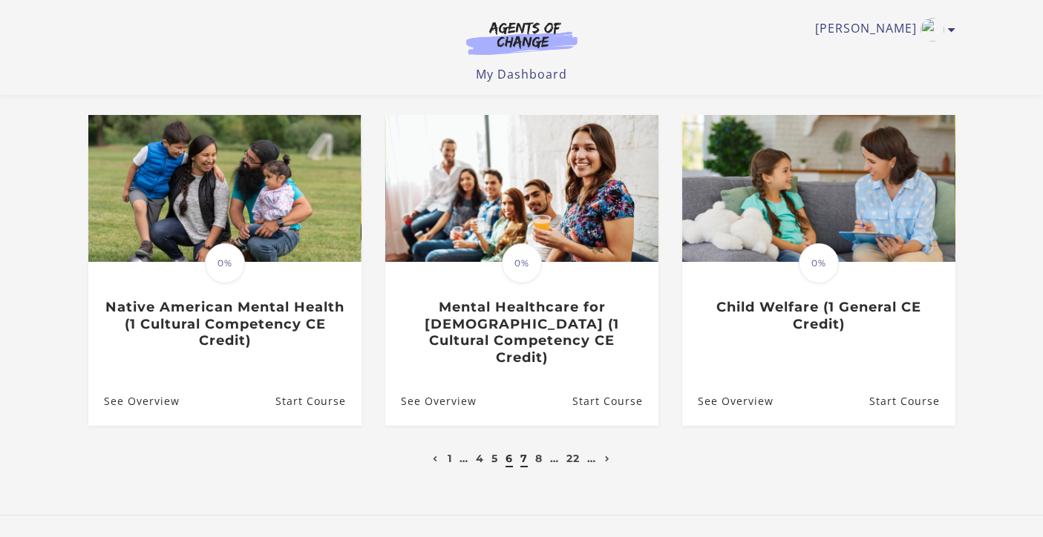
click at [521, 452] on link "7" at bounding box center [523, 458] width 7 height 13
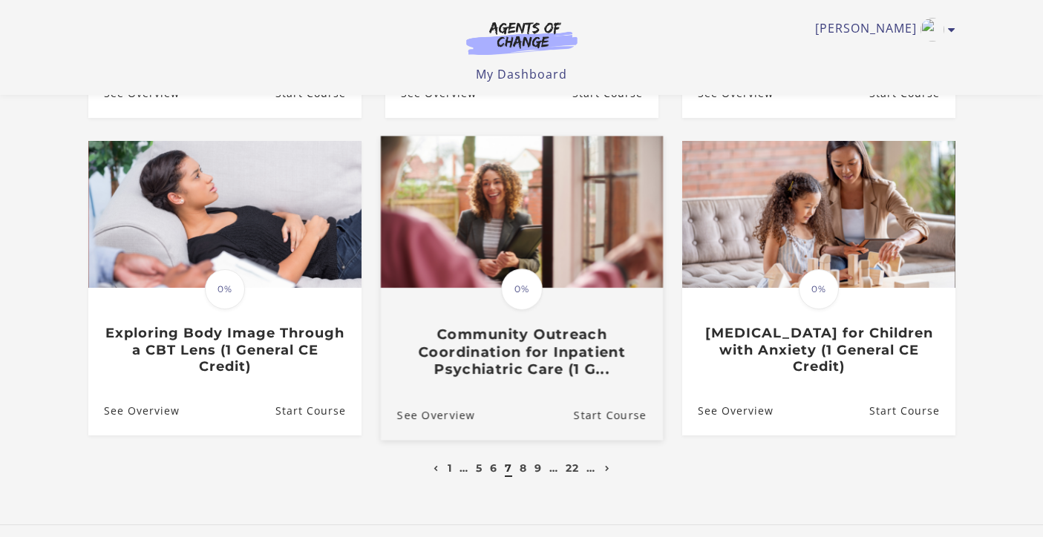
scroll to position [409, 0]
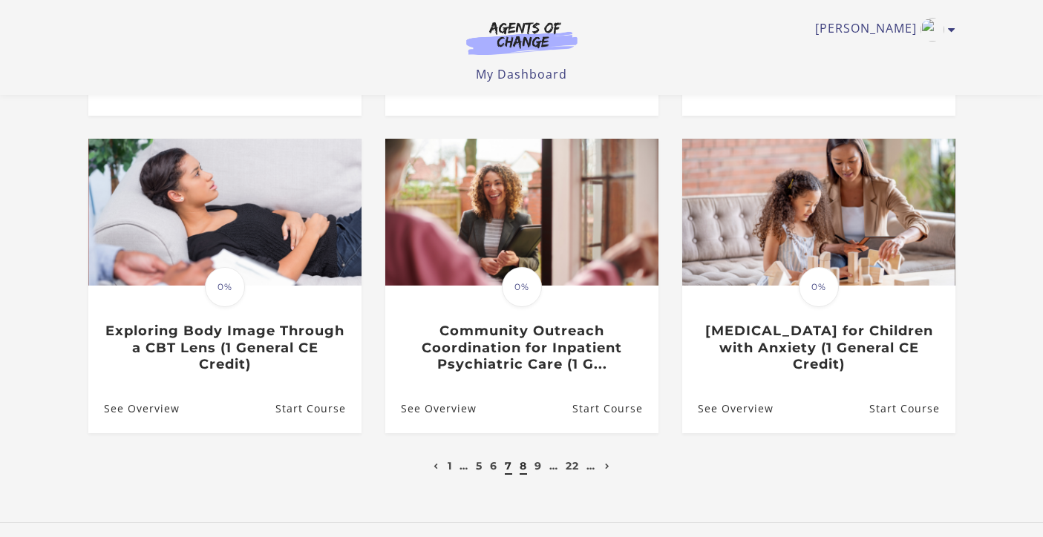
click at [526, 468] on link "8" at bounding box center [523, 465] width 7 height 13
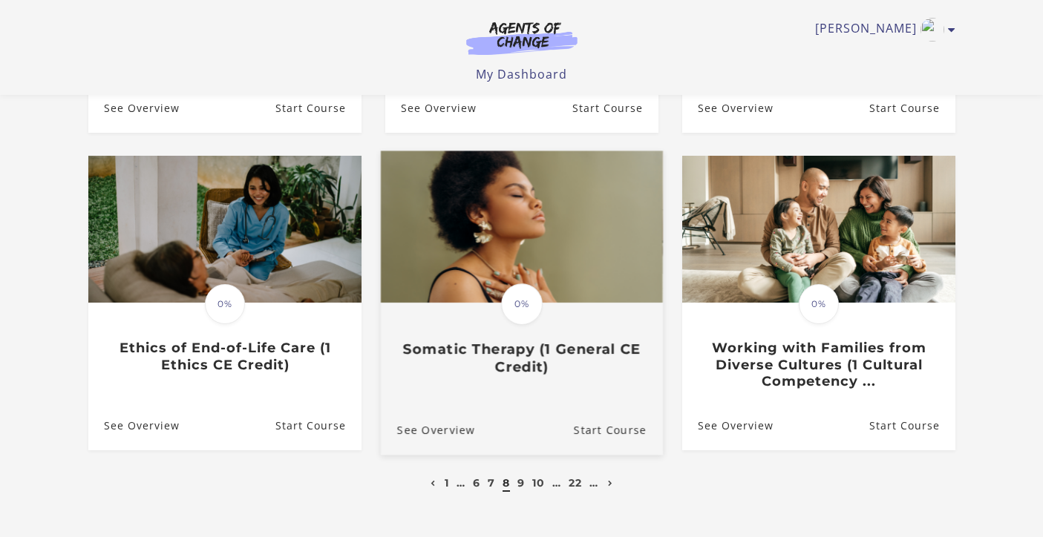
scroll to position [393, 0]
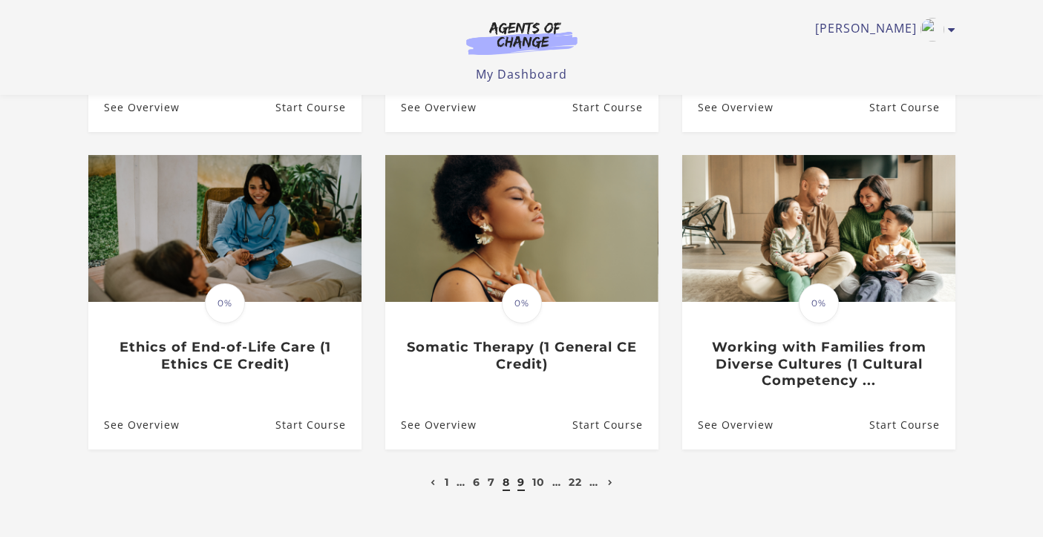
click at [520, 482] on link "9" at bounding box center [520, 482] width 7 height 13
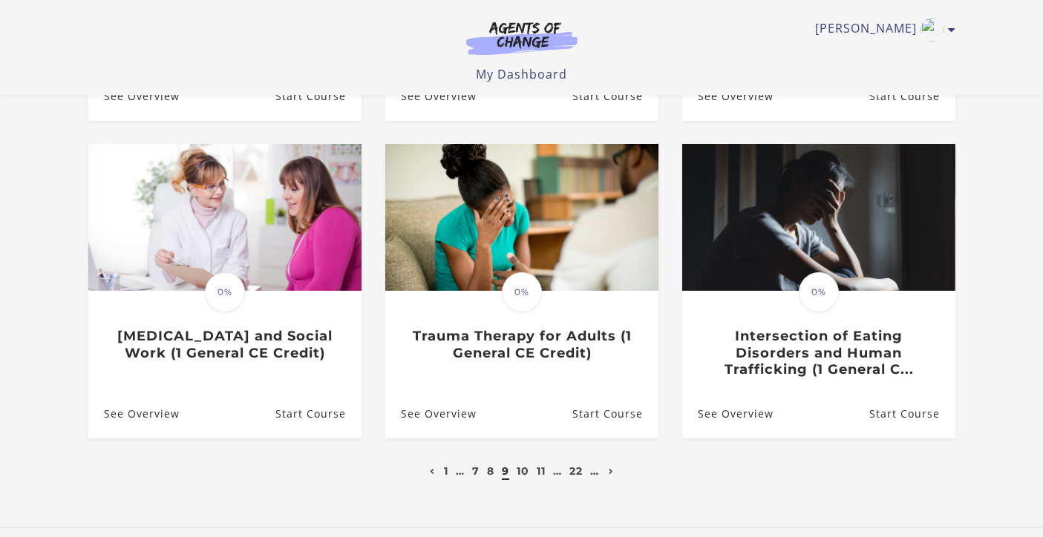
scroll to position [405, 0]
click at [521, 468] on link "10" at bounding box center [523, 470] width 13 height 13
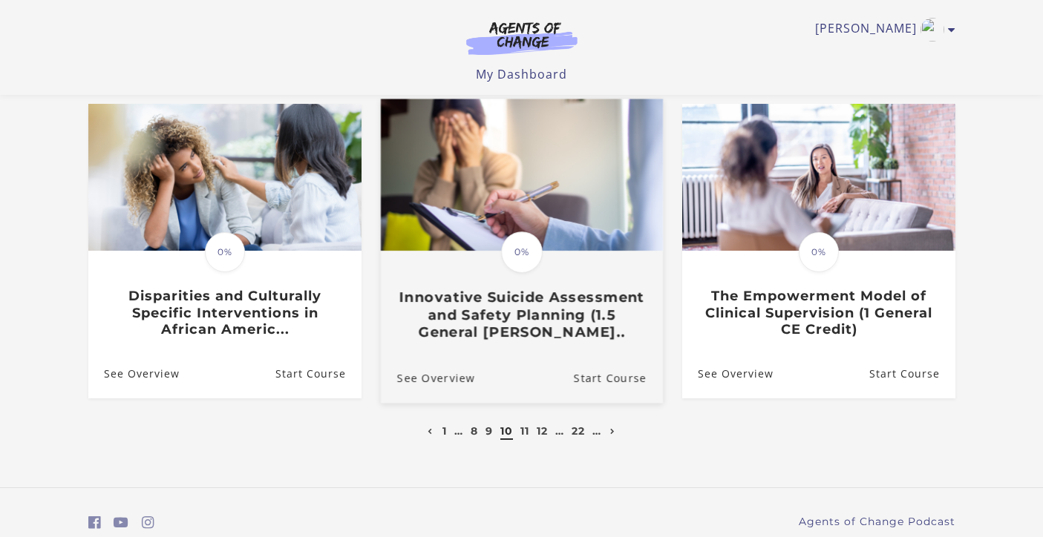
scroll to position [445, 0]
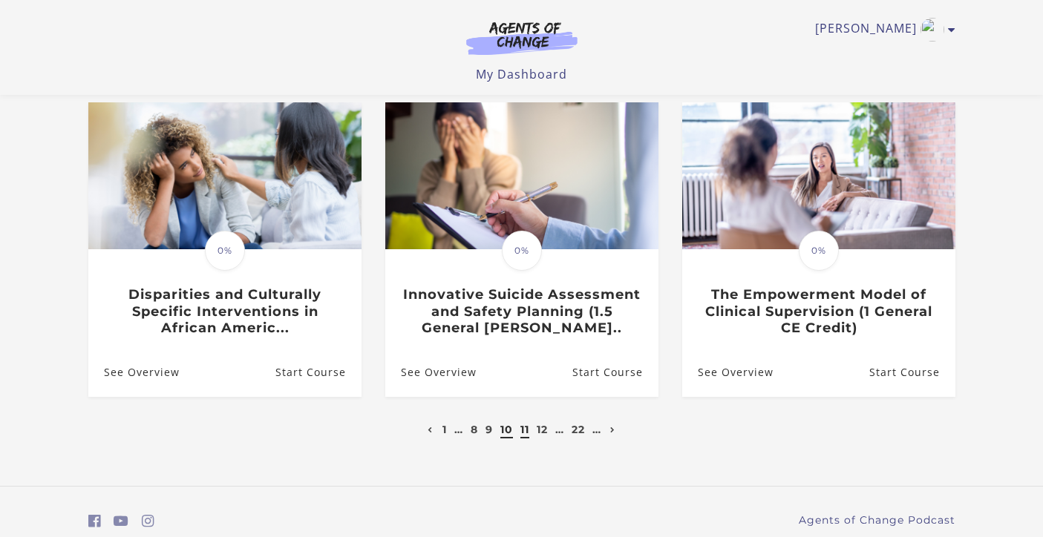
click at [523, 431] on link "11" at bounding box center [524, 429] width 9 height 13
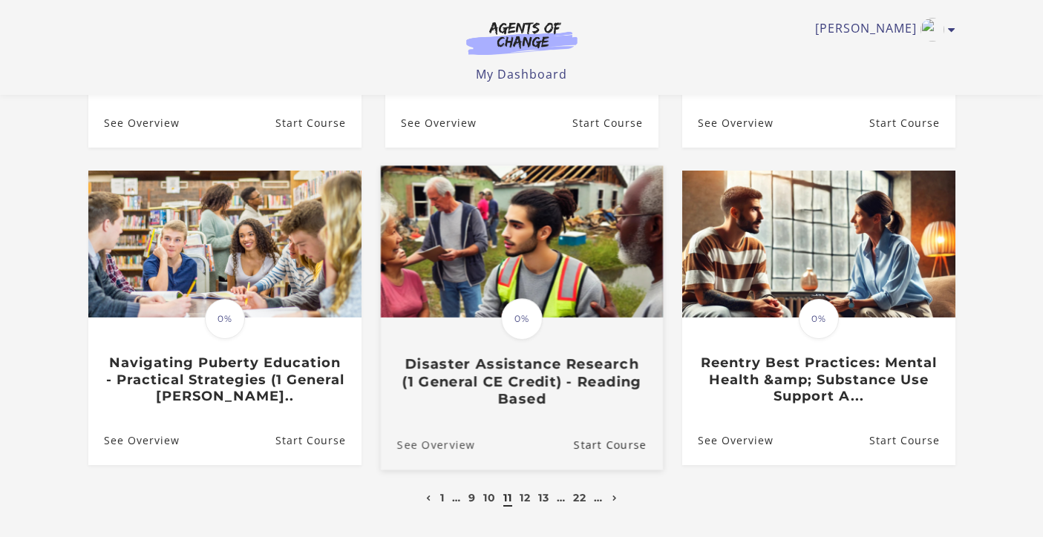
scroll to position [399, 0]
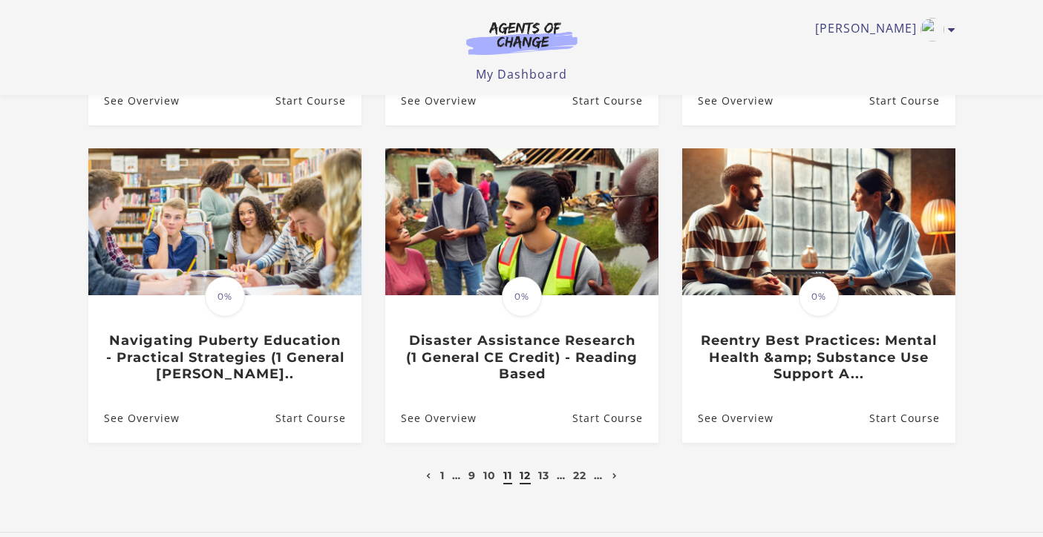
click at [523, 469] on link "12" at bounding box center [525, 475] width 11 height 13
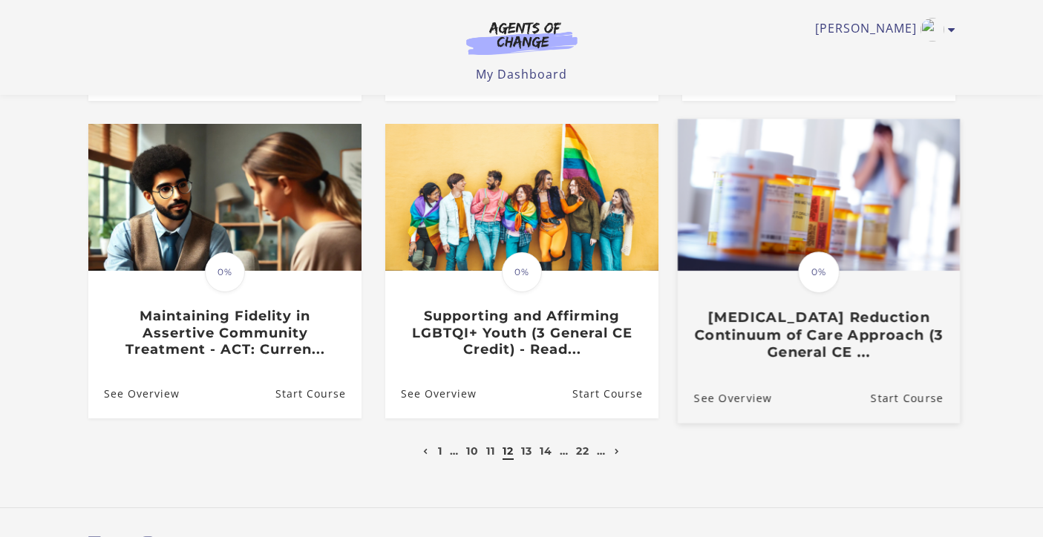
scroll to position [426, 0]
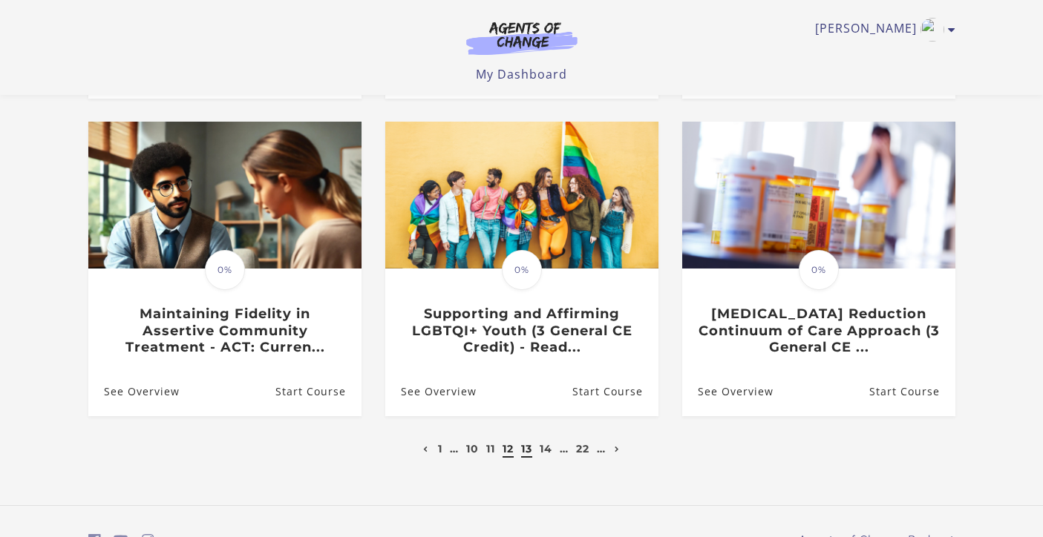
click at [526, 447] on link "13" at bounding box center [526, 448] width 11 height 13
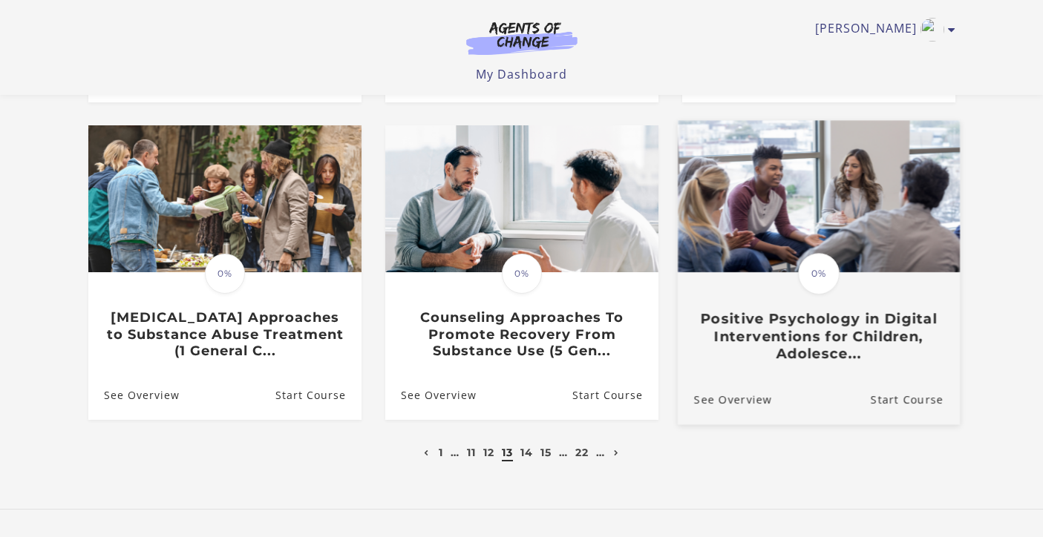
scroll to position [430, 0]
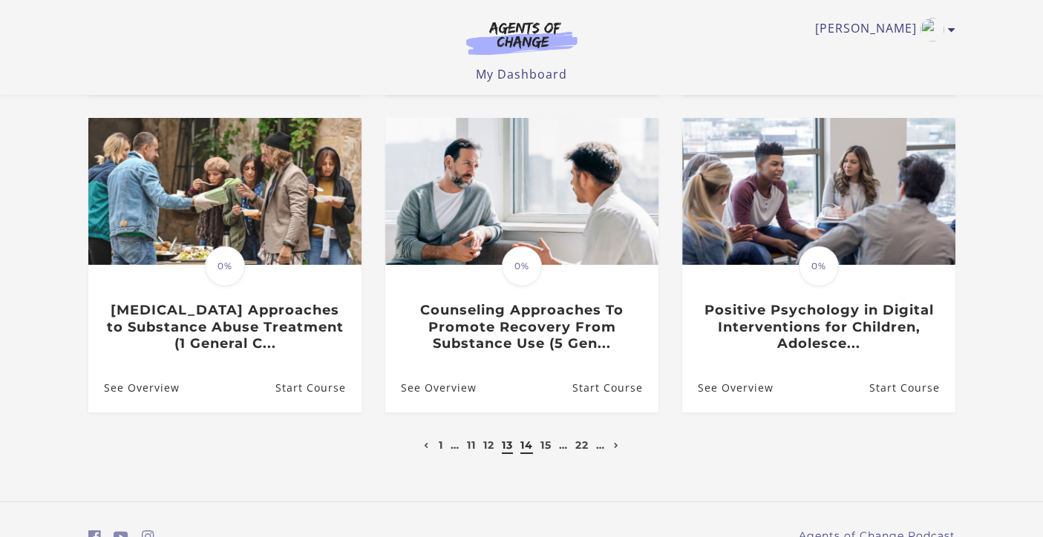
click at [524, 450] on link "14" at bounding box center [526, 445] width 13 height 13
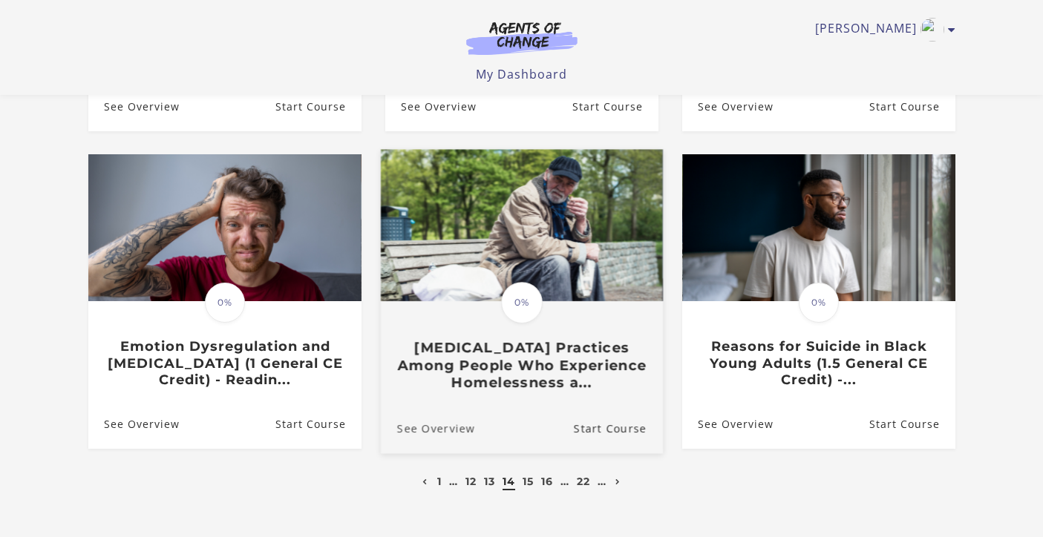
scroll to position [404, 0]
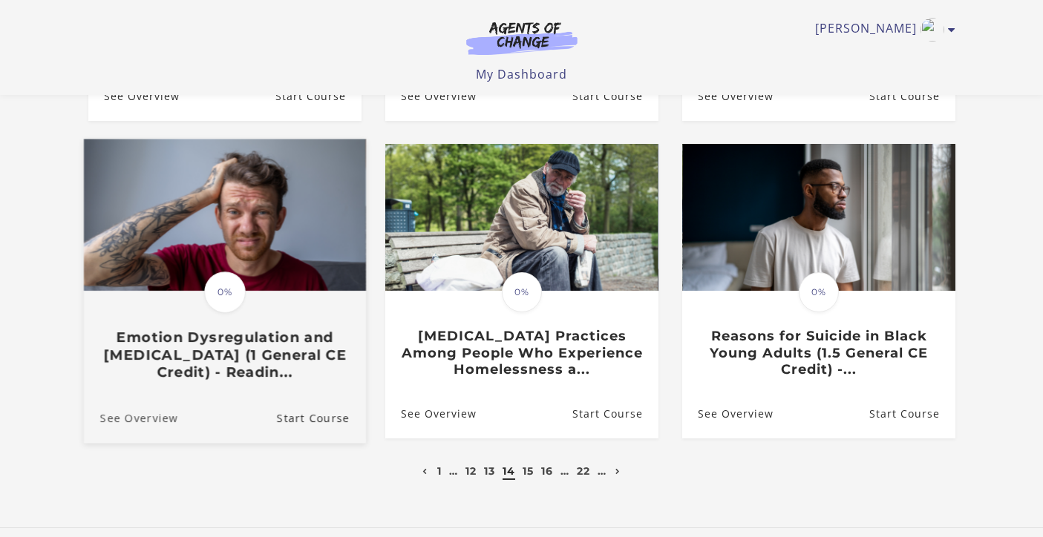
click at [140, 421] on link "See Overview" at bounding box center [130, 418] width 94 height 50
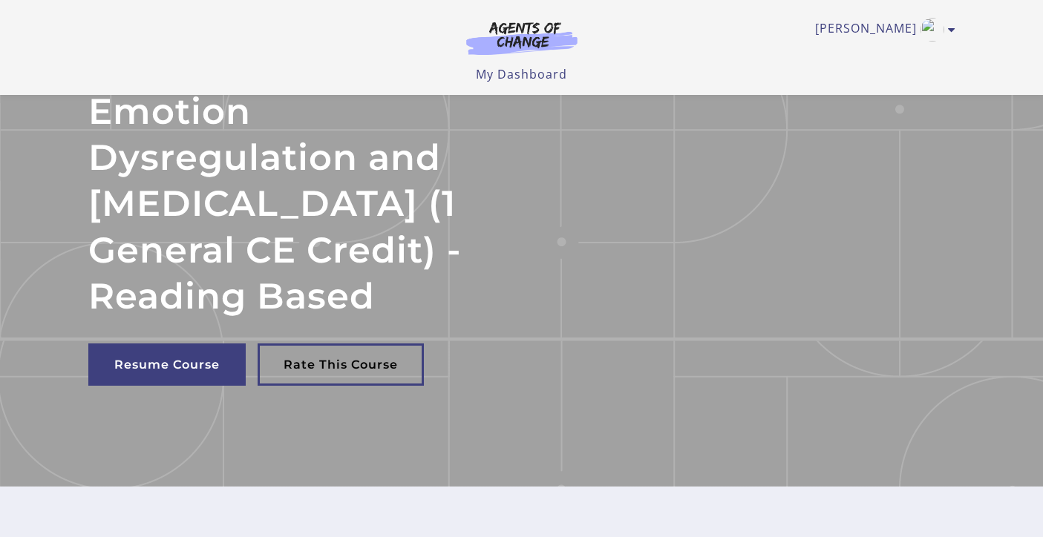
scroll to position [157, 0]
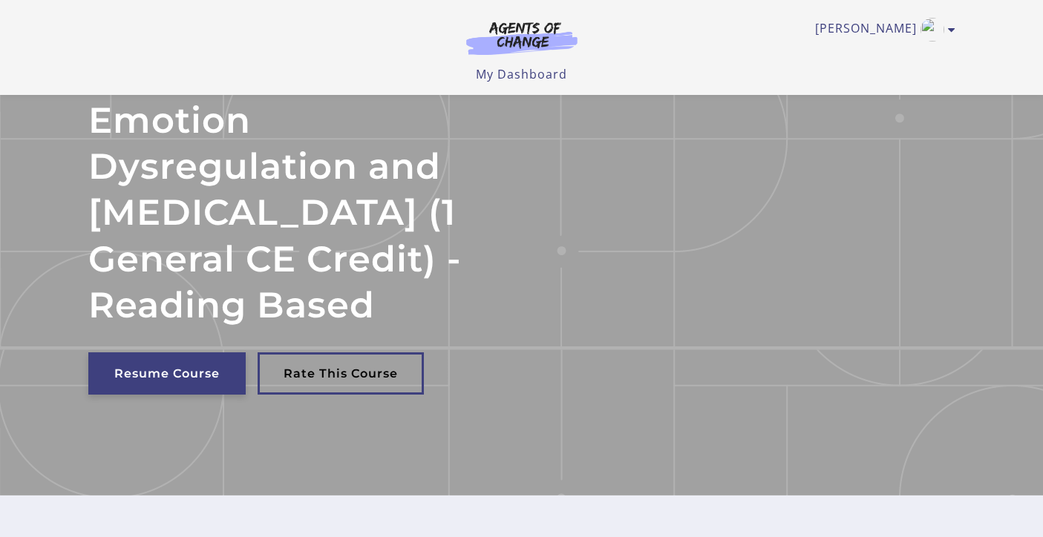
click at [191, 382] on link "Resume Course" at bounding box center [166, 374] width 157 height 42
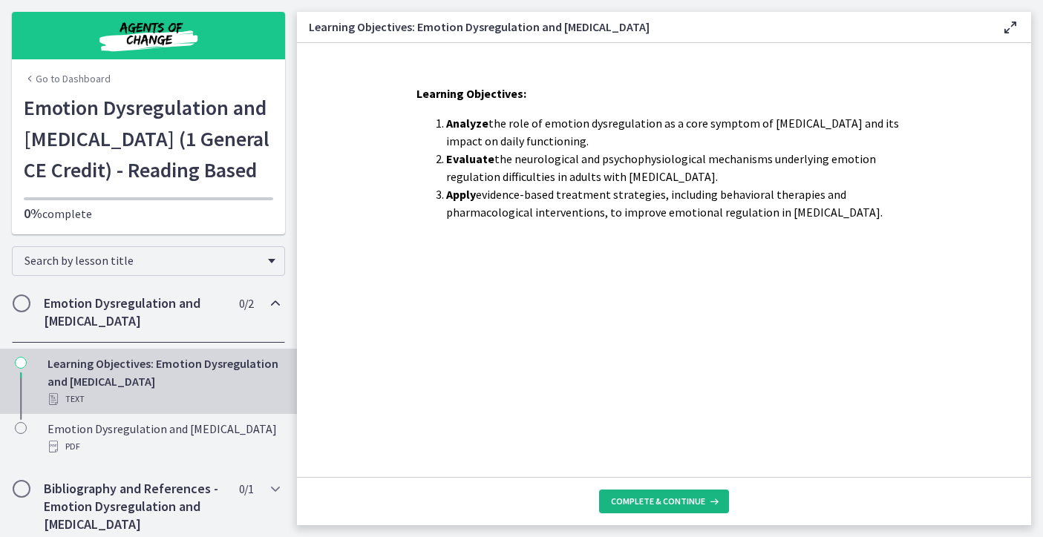
click at [648, 498] on span "Complete & continue" at bounding box center [658, 502] width 94 height 12
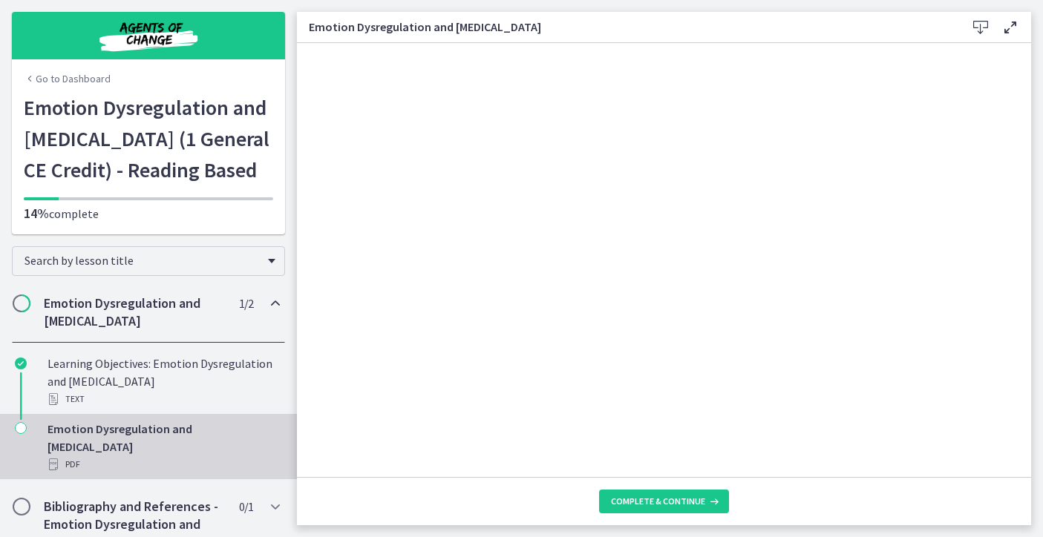
click at [976, 28] on icon at bounding box center [981, 28] width 18 height 18
